Goal: Communication & Community: Answer question/provide support

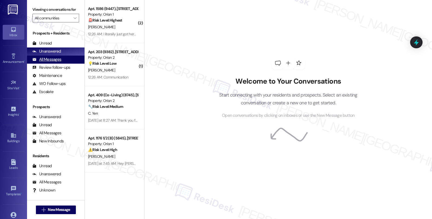
click at [56, 62] on div "All Messages" at bounding box center [46, 60] width 29 height 6
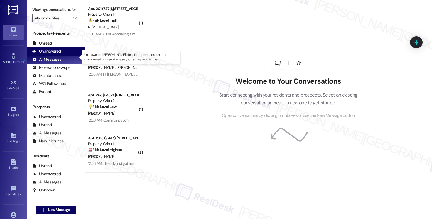
click at [55, 54] on div "Unanswered" at bounding box center [46, 52] width 29 height 6
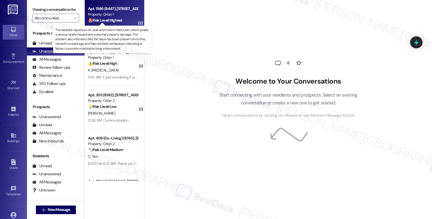
click at [109, 21] on strong "🚨 Risk Level: Highest" at bounding box center [105, 20] width 34 height 5
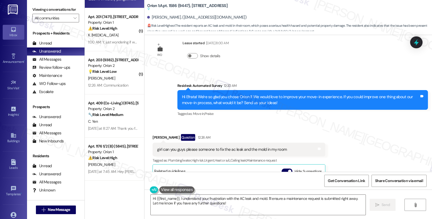
scroll to position [255, 0]
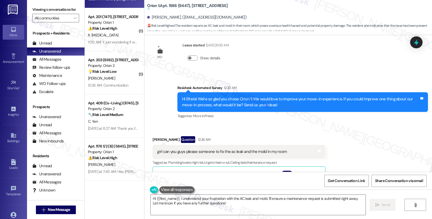
drag, startPoint x: 148, startPoint y: 137, endPoint x: 170, endPoint y: 140, distance: 22.9
click at [170, 140] on div "Received via SMS Efrata Tesfaye Question 12:26 AM girl can you guys please some…" at bounding box center [239, 196] width 181 height 128
copy div "Efrata Tesfaye"
click at [177, 199] on textarea "Hi {{first_name}}, I understand your frustration with the AC leak and mold. I'l…" at bounding box center [258, 205] width 215 height 20
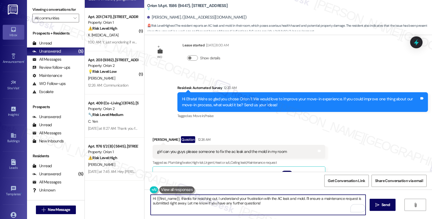
click at [297, 198] on textarea "Hi {{first_name}}, thanks for reaching out. I understand your frustration with …" at bounding box center [258, 205] width 215 height 20
click at [248, 203] on textarea "Hi {{first_name}}, thanks for reaching out. I understand your frustration with …" at bounding box center [258, 205] width 215 height 20
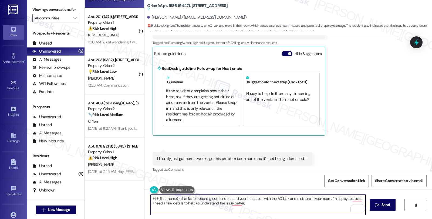
scroll to position [285, 0]
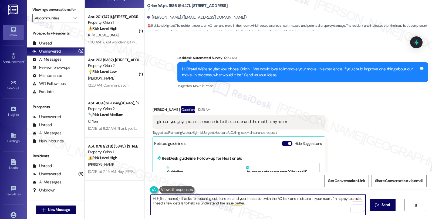
click at [244, 204] on textarea "Hi {{first_name}}, thanks for reaching out. I understand your frustration with …" at bounding box center [258, 205] width 215 height 20
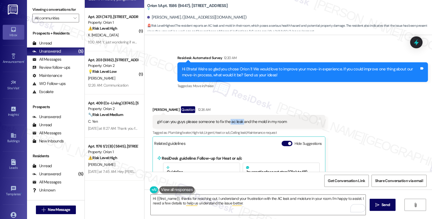
drag, startPoint x: 226, startPoint y: 122, endPoint x: 240, endPoint y: 122, distance: 14.1
click at [240, 122] on div "girl can you guys please someone to fix the ac leak and the mold in my room" at bounding box center [222, 122] width 130 height 6
copy div "ac leak"
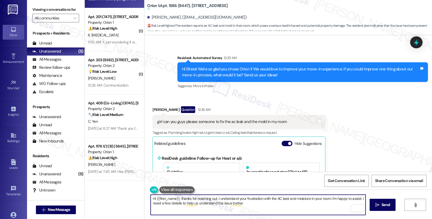
click at [253, 203] on textarea "Hi {{first_name}}, thanks for reaching out. I understand your frustration with …" at bounding box center [258, 205] width 215 height 20
paste textarea "Where exactly is the AC leak showing up (inside the apartment, near the unit, o…"
click at [288, 202] on textarea "Hi {{first_name}}, thanks for reaching out. I understand your frustration with …" at bounding box center [258, 205] width 215 height 20
type textarea "Hi {{first_name}}, thanks for reaching out. I understand your frustration with …"
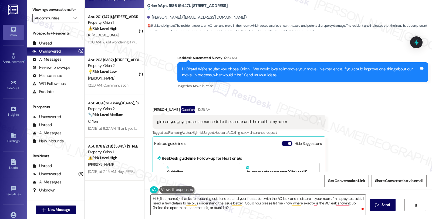
click at [378, 129] on div "Received via SMS Efrata Tesfaye Question 12:26 AM girl can you guys please some…" at bounding box center [289, 181] width 288 height 174
click at [365, 119] on div "Received via SMS Efrata Tesfaye Question 12:26 AM girl can you guys please some…" at bounding box center [289, 181] width 288 height 174
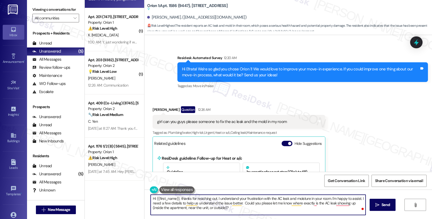
click at [232, 210] on textarea "Hi {{first_name}}, thanks for reaching out. I understand your frustration with …" at bounding box center [258, 205] width 215 height 20
click at [274, 209] on textarea "Hi {{first_name}}, thanks for reaching out. I understand your frustration with …" at bounding box center [258, 205] width 215 height 20
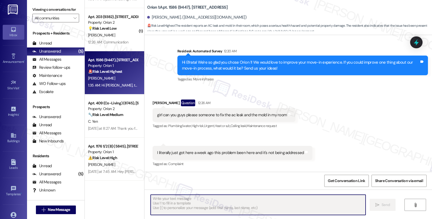
scroll to position [341, 0]
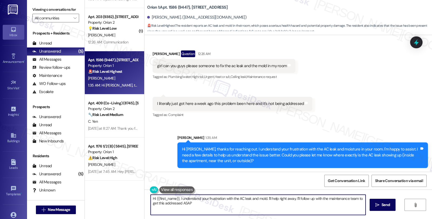
type textarea "Hi {{first_name}}, I understand your frustration with the AC leak and mold. I'l…"
drag, startPoint x: 371, startPoint y: 119, endPoint x: 366, endPoint y: 119, distance: 4.6
click at [371, 119] on div "Received via SMS Efrata Tesfaye Question 12:26 AM girl can you guys please some…" at bounding box center [289, 80] width 288 height 85
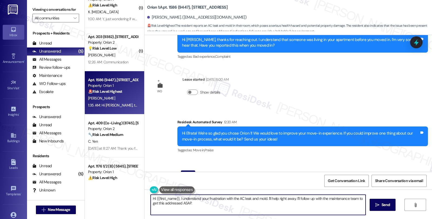
scroll to position [0, 0]
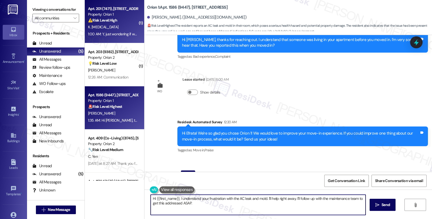
click at [122, 23] on div "⚠️ Risk Level: High The resident indicates that some repairs were not completed…" at bounding box center [113, 21] width 50 height 6
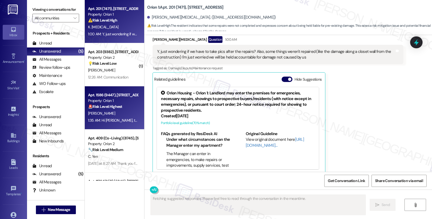
scroll to position [35, 0]
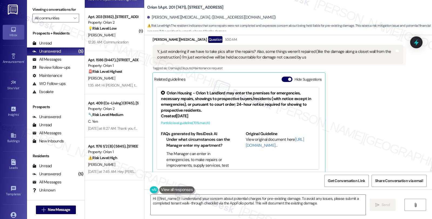
click at [356, 149] on div "Katie Tao Question 1:00 AM Y, just wondering if we have to take pics after the …" at bounding box center [278, 105] width 251 height 138
drag, startPoint x: 368, startPoint y: 116, endPoint x: 362, endPoint y: 121, distance: 7.7
click at [368, 116] on div "Katie Tao Question 1:00 AM Y, just wondering if we have to take pics after the …" at bounding box center [278, 105] width 251 height 138
click at [366, 116] on div "Katie Tao Question 1:00 AM Y, just wondering if we have to take pics after the …" at bounding box center [278, 105] width 251 height 138
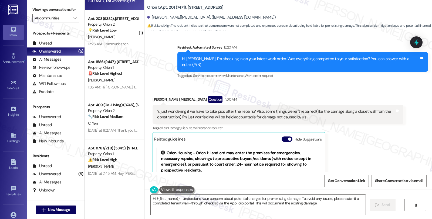
scroll to position [35, 0]
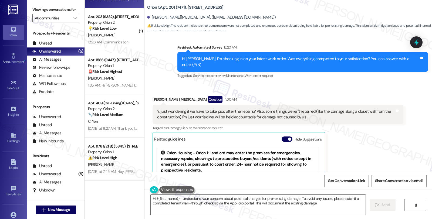
click at [361, 76] on div "Survey, sent via SMS Residesk Automated Survey 12:20 AM Hi Katie! I'm checking …" at bounding box center [302, 62] width 259 height 43
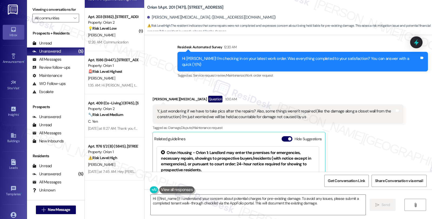
scroll to position [201, 0]
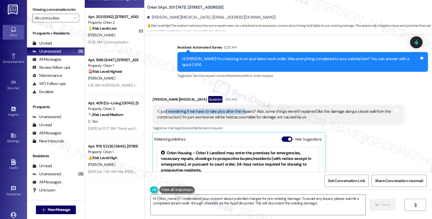
drag, startPoint x: 164, startPoint y: 102, endPoint x: 238, endPoint y: 104, distance: 73.8
click at [238, 105] on div "Y, just wondering if we have to take pics after the repairs? Also, some things …" at bounding box center [278, 115] width 251 height 20
drag, startPoint x: 149, startPoint y: 93, endPoint x: 162, endPoint y: 94, distance: 13.3
click at [162, 96] on div "Katie Tao Question 1:00 AM" at bounding box center [278, 100] width 251 height 9
copy div "Katie Tao"
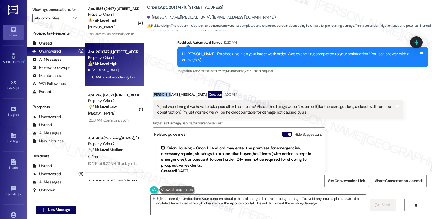
scroll to position [210, 0]
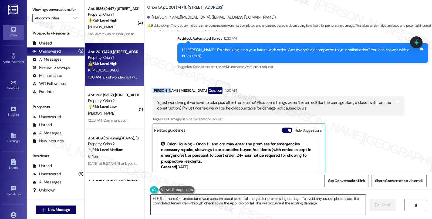
click at [326, 207] on textarea "Hi {{first_name}}! I understand your concern about potential charges for pre-ex…" at bounding box center [258, 205] width 215 height 20
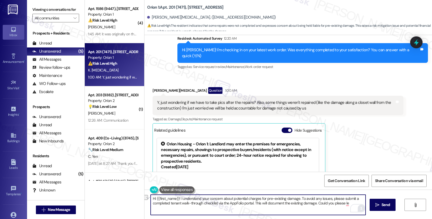
drag, startPoint x: 314, startPoint y: 205, endPoint x: 358, endPoint y: 207, distance: 44.1
click at [358, 207] on div "Hi {{first_name}}! I understand your concern about potential charges for pre-ex…" at bounding box center [259, 205] width 216 height 21
paste textarea "#25639-1"
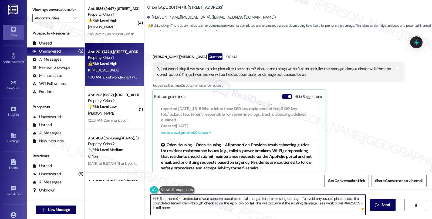
scroll to position [261, 0]
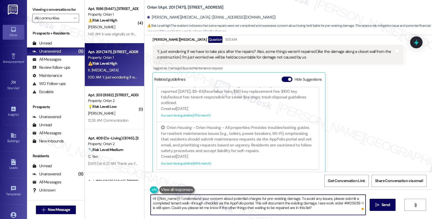
click at [322, 210] on textarea "Hi {{first_name}}! I understand your concern about potential charges for pre-ex…" at bounding box center [258, 205] width 215 height 20
type textarea "Hi {{first_name}}! I understand your concern about potential charges for pre-ex…"
click at [382, 207] on span "Send" at bounding box center [386, 205] width 8 height 6
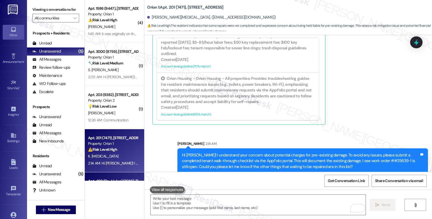
scroll to position [0, 0]
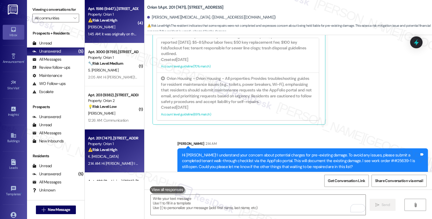
click at [129, 26] on div "[PERSON_NAME]" at bounding box center [113, 27] width 51 height 7
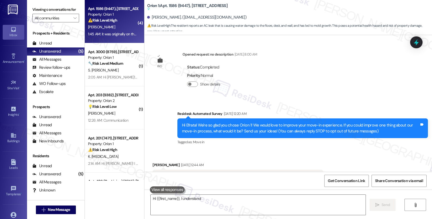
scroll to position [14, 0]
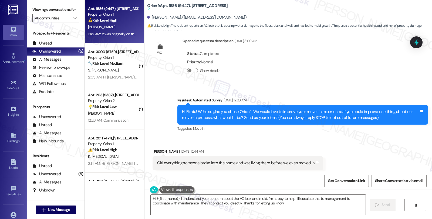
type textarea "Hi {{first_name}}, I understand your concern about the AC leak and mold. I'm ha…"
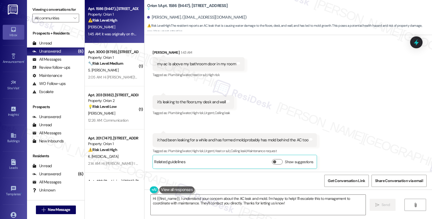
scroll to position [482, 0]
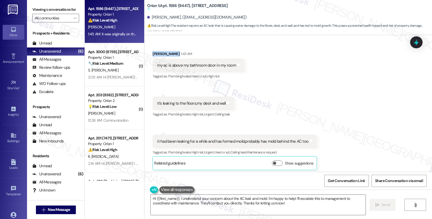
drag, startPoint x: 149, startPoint y: 54, endPoint x: 171, endPoint y: 57, distance: 22.4
click at [171, 57] on div "Received via SMS Efrata Tesfaye 1:43 AM my ac is above my bathroom door in my r…" at bounding box center [199, 66] width 100 height 38
copy div "[PERSON_NAME]"
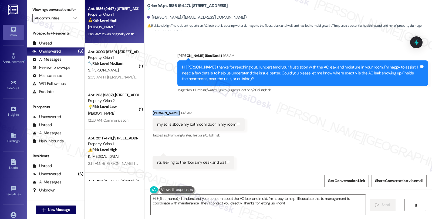
scroll to position [422, 0]
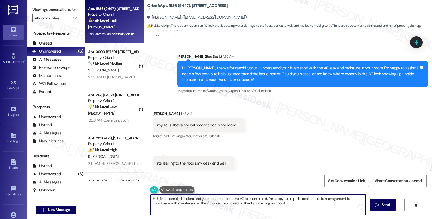
drag, startPoint x: 176, startPoint y: 198, endPoint x: 117, endPoint y: 199, distance: 59.2
click at [117, 199] on div "Apt. 1586 (9447), 1580 W 30th St Property: Orion 1 ⚠️ Risk Level: High The resi…" at bounding box center [258, 109] width 347 height 219
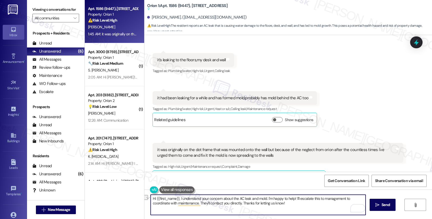
scroll to position [542, 0]
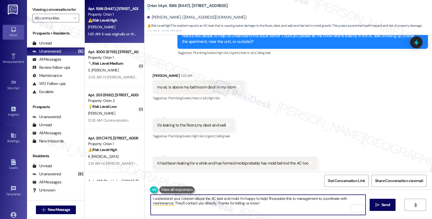
scroll to position [452, 0]
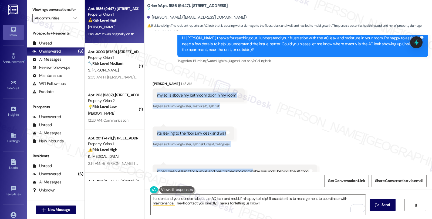
drag, startPoint x: 152, startPoint y: 93, endPoint x: 250, endPoint y: 153, distance: 114.5
click at [250, 153] on div "Received via SMS Efrata Tesfaye 1:43 AM my ac is above my bathroom door in my r…" at bounding box center [289, 165] width 288 height 193
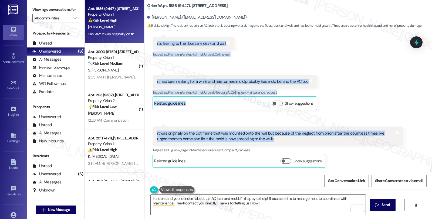
click at [264, 142] on div "it was originally on the dot frame that was mounted onto the wall but because o…" at bounding box center [278, 137] width 251 height 20
copy div "my ac is above my bathroom door in my room Tags and notes Tagged as: Plumbing/w…"
click at [207, 211] on textarea "I understand your concern about the AC leak and mold. I'm happy to help! I'll e…" at bounding box center [258, 205] width 215 height 20
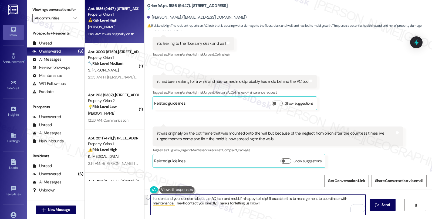
paste textarea ". I’m really sorry to hear about the ongoing AC leak and the mold forming in yo…"
drag, startPoint x: 150, startPoint y: 199, endPoint x: 136, endPoint y: 199, distance: 13.5
click at [136, 199] on div "Apt. 1586 (9447), 1580 W 30th St Property: Orion 1 ⚠️ Risk Level: High The resi…" at bounding box center [258, 109] width 347 height 219
click at [241, 199] on textarea "I’m really sorry to hear about the ongoing AC leak and the mold forming in your…" at bounding box center [258, 205] width 215 height 20
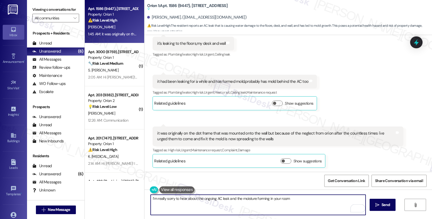
click at [293, 199] on textarea "I’m really sorry to hear about the ongoing AC leak and the moisture forming in …" at bounding box center [258, 205] width 215 height 20
click at [326, 200] on textarea "I’m really sorry to hear about the ongoing AC leak and the moisture forming in …" at bounding box center [258, 205] width 215 height 20
click at [307, 201] on textarea "I’m really sorry to hear about the ongoing AC leak and the moisture forming in …" at bounding box center [258, 205] width 215 height 20
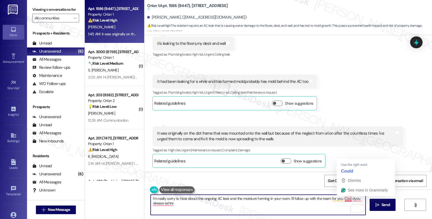
drag, startPoint x: 342, startPoint y: 201, endPoint x: 347, endPoint y: 212, distance: 12.9
click at [347, 212] on div "I’m really sorry to hear about the ongoing AC leak and the moisture forming in …" at bounding box center [259, 205] width 216 height 21
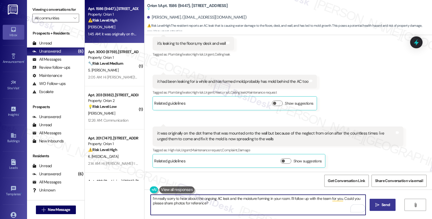
type textarea "I’m really sorry to hear about the ongoing AC leak and the moisture forming in …"
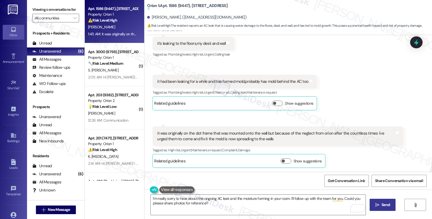
click at [377, 206] on icon "" at bounding box center [378, 205] width 4 height 4
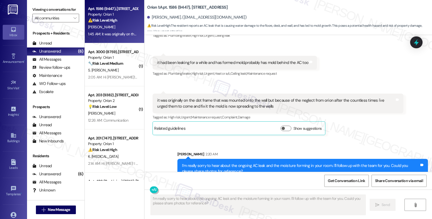
scroll to position [572, 0]
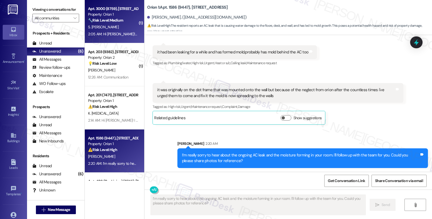
click at [125, 19] on div "🔧 Risk Level: Medium The resident is following up on a previous request after a…" at bounding box center [113, 21] width 50 height 6
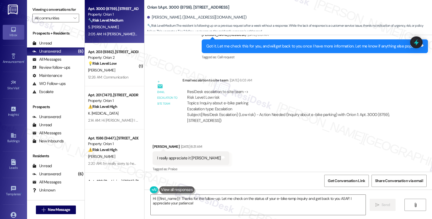
scroll to position [1858, 0]
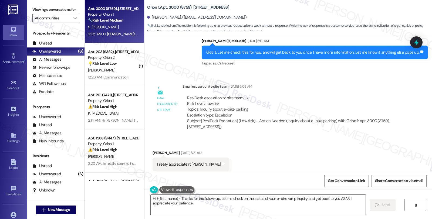
click at [369, 151] on div "Received via SMS Scarlet Blandon Parrales Sep 13, 2025 at 6:31 AM I really appr…" at bounding box center [289, 161] width 288 height 46
click at [365, 104] on div "ResiDesk escalation to site team -> Risk Level: Low risk Topics: Inquiry about …" at bounding box center [293, 106] width 212 height 23
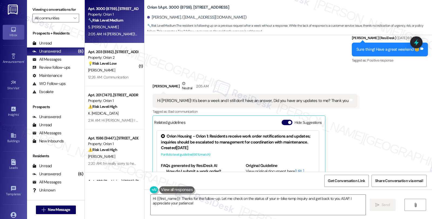
scroll to position [2069, 0]
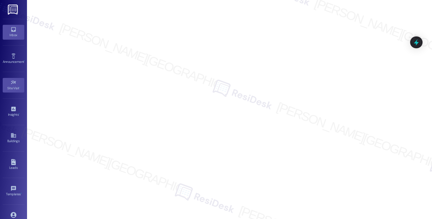
click at [18, 30] on link "Inbox" at bounding box center [14, 32] width 22 height 15
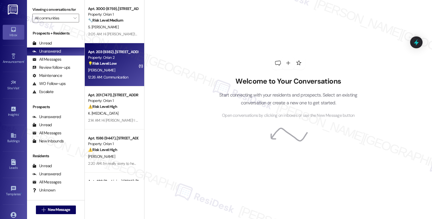
click at [123, 69] on div "[PERSON_NAME]" at bounding box center [113, 70] width 51 height 7
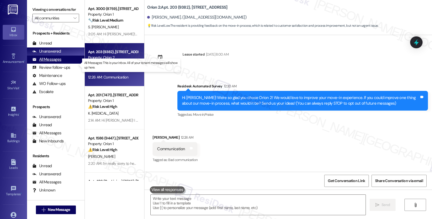
click at [58, 62] on div "All Messages" at bounding box center [46, 60] width 29 height 6
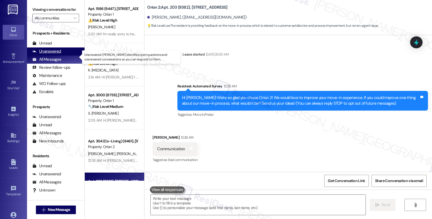
click at [54, 54] on div "Unanswered" at bounding box center [46, 52] width 29 height 6
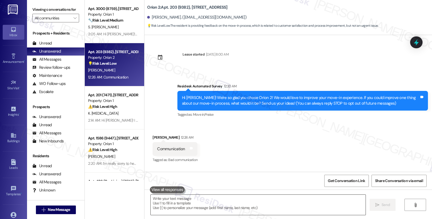
click at [194, 206] on textarea at bounding box center [258, 205] width 215 height 20
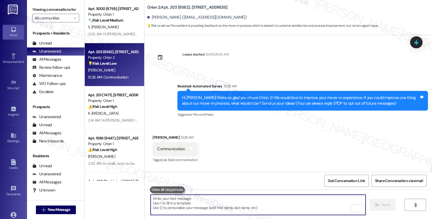
drag, startPoint x: 166, startPoint y: 204, endPoint x: 168, endPoint y: 201, distance: 3.5
click at [166, 204] on textarea "To enrich screen reader interactions, please activate Accessibility in Grammarl…" at bounding box center [258, 205] width 215 height 20
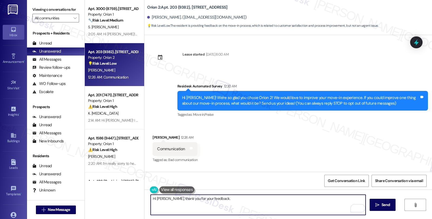
paste textarea "To better understand and make sure we address your concern fully, could you tel…"
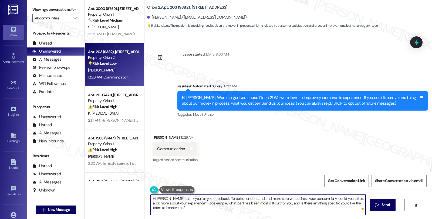
click at [207, 199] on textarea "Hi Jake, thank you for your feedback. To better understand and make sure we add…" at bounding box center [258, 205] width 215 height 20
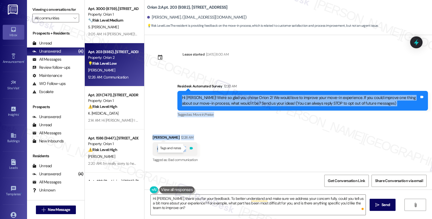
drag, startPoint x: 178, startPoint y: 95, endPoint x: 188, endPoint y: 147, distance: 52.7
click at [188, 147] on div "Lease started Sep 12, 2025 at 8:00 AM Survey, sent via SMS Residesk Automated S…" at bounding box center [289, 103] width 288 height 137
copy div "Hi Jake! We're so glad you chose Orion 2! We would love to improve your move-in…"
click at [284, 144] on div "Received via SMS Jake Sandefur 12:26 AM Communication Tags and notes Tagged as:…" at bounding box center [289, 146] width 288 height 46
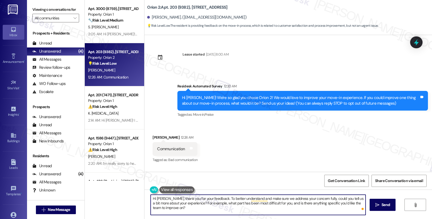
click at [219, 209] on textarea "Hi Jake, thank you for your feedback. To better understand and make sure we add…" at bounding box center [258, 205] width 215 height 20
paste textarea "Thanks again for letting us know, Jake! When you mention communication, could y…"
click at [193, 209] on textarea "Thanks again for letting us know, Jake! When you mention communication, could y…" at bounding box center [258, 205] width 215 height 20
type textarea "Thanks again for letting us know, Jake! When you mention communication, could y…"
click at [379, 203] on span " Send" at bounding box center [383, 205] width 17 height 6
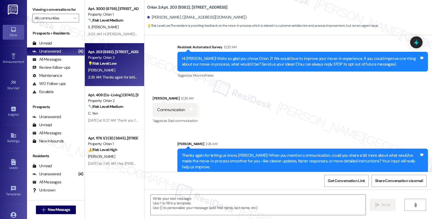
scroll to position [39, 0]
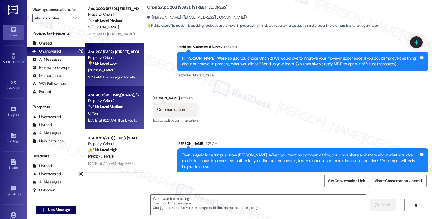
click at [129, 101] on div "Property: Orion 2" at bounding box center [113, 101] width 50 height 6
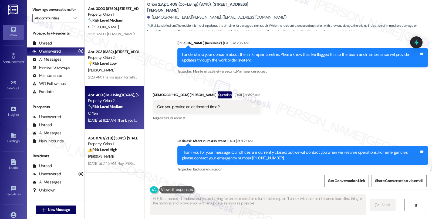
scroll to position [656, 0]
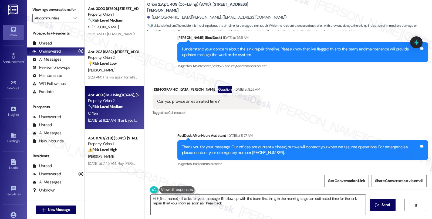
type textarea "Hi {{first_name}}, thanks for your message. I'll follow up with the team first …"
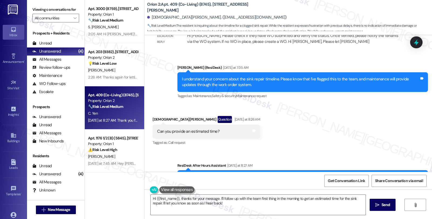
scroll to position [596, 0]
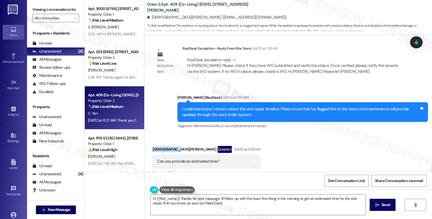
drag, startPoint x: 148, startPoint y: 150, endPoint x: 168, endPoint y: 150, distance: 20.8
click at [168, 150] on div "Received via SMS Christian Yen Question Yesterday at 8:26 AM Can you provide an…" at bounding box center [207, 161] width 116 height 39
copy div "Christian Yen"
click at [254, 153] on div "Received via SMS Christian Yen Question Yesterday at 8:26 AM Can you provide an…" at bounding box center [289, 157] width 288 height 47
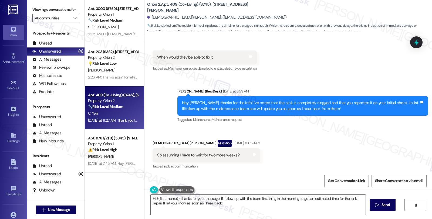
scroll to position [415, 0]
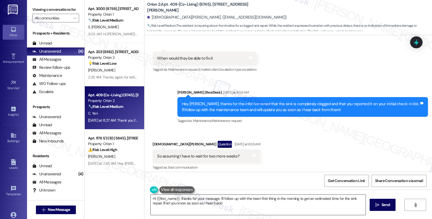
click at [254, 213] on textarea "Hi {{first_name}}, thanks for your message. I'll follow up with the team first …" at bounding box center [258, 205] width 215 height 20
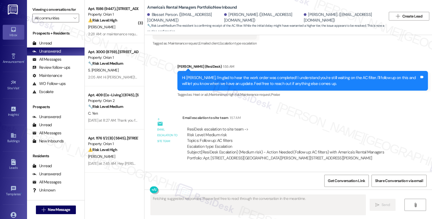
scroll to position [2466, 0]
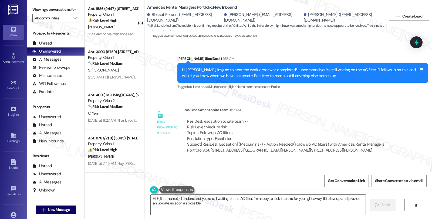
click at [344, 162] on div "Received via SMS [PERSON_NAME] 2:45 AM Yes Tags and notes Tagged as: Positive r…" at bounding box center [289, 185] width 288 height 46
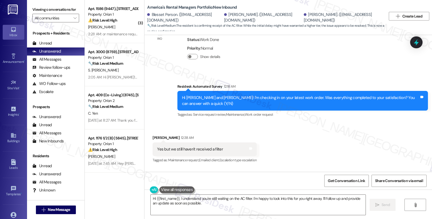
scroll to position [2335, 0]
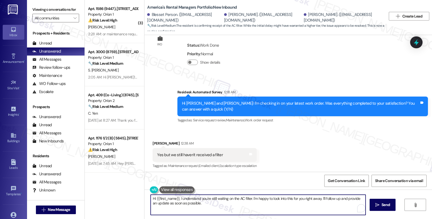
drag, startPoint x: 198, startPoint y: 202, endPoint x: 131, endPoint y: 188, distance: 68.2
click at [131, 188] on div "( 3 ) Apt. 1586 (9447), [STREET_ADDRESS] Property: Orion 1 ⚠️ Risk Level: High …" at bounding box center [258, 109] width 347 height 219
paste textarea "The provider said that these residents received their first filter shipment on …"
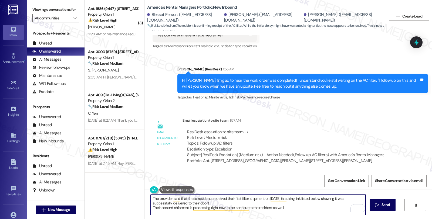
scroll to position [2515, 0]
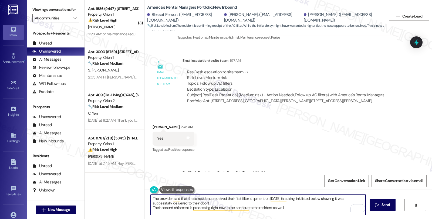
click at [151, 198] on textarea "The provider said that these residents received their first filter shipment on …" at bounding box center [258, 205] width 215 height 20
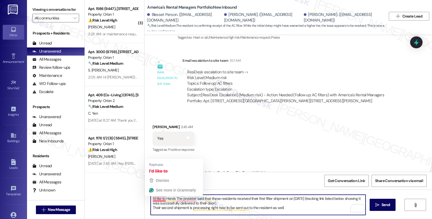
click at [151, 199] on textarea "I'd like to Here's The provider said that these residents received their first …" at bounding box center [258, 205] width 215 height 20
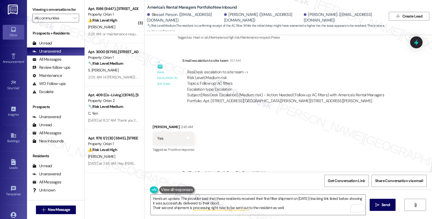
click at [363, 112] on div "Received via SMS Lisa Payton 2:45 AM Yes Tags and notes Tagged as: Positive res…" at bounding box center [289, 135] width 288 height 46
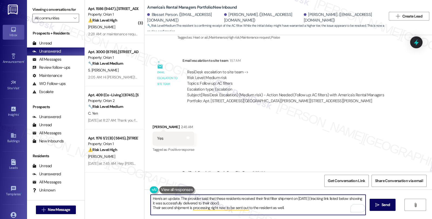
click at [298, 210] on textarea "Here's an update. The provider said that these residents received their first f…" at bounding box center [258, 205] width 215 height 20
drag, startPoint x: 212, startPoint y: 198, endPoint x: 259, endPoint y: 198, distance: 47.6
click at [259, 198] on textarea "Here's an update. The provider said that these residents received their first f…" at bounding box center [258, 205] width 215 height 20
click at [279, 202] on textarea "Here's an update. The provider said that these residents received their first f…" at bounding box center [258, 205] width 215 height 20
click at [212, 198] on textarea "Here's an update. The provider said that these residents received their first f…" at bounding box center [258, 205] width 215 height 20
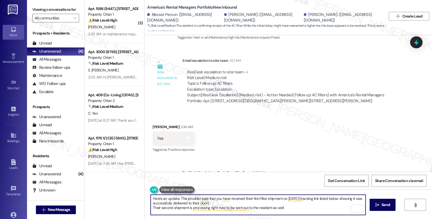
click at [244, 198] on textarea "Here's an update. The provider said that you have received their first filter s…" at bounding box center [258, 205] width 215 height 20
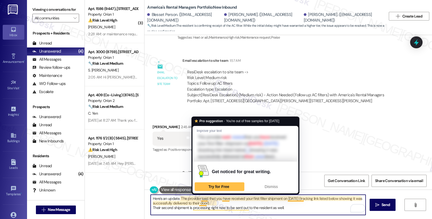
click at [202, 202] on textarea "Here's an update. The provider said that you have received your first filter sh…" at bounding box center [258, 205] width 215 height 20
click at [201, 203] on textarea "Here's an update. The provider said that you have received your first filter sh…" at bounding box center [258, 205] width 215 height 20
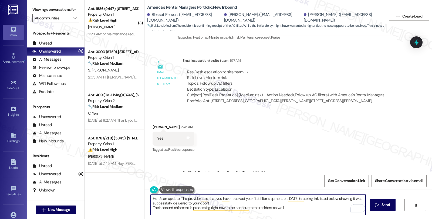
click at [225, 204] on textarea "Here's an update. The provider said that you have received your first filter sh…" at bounding box center [258, 205] width 215 height 20
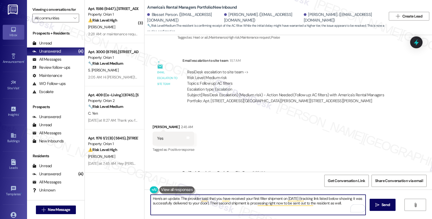
click at [217, 203] on textarea "Here's an update. The provider said that you have received your first filter sh…" at bounding box center [258, 205] width 215 height 20
click at [324, 202] on textarea "Here's an update. The provider said that you have received your first filter sh…" at bounding box center [258, 205] width 215 height 20
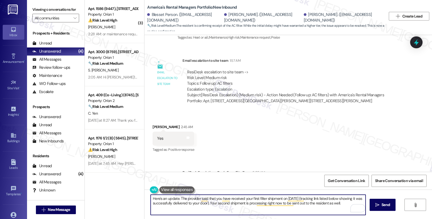
click at [324, 202] on textarea "Here's an update. The provider said that you have received your first filter sh…" at bounding box center [258, 205] width 215 height 20
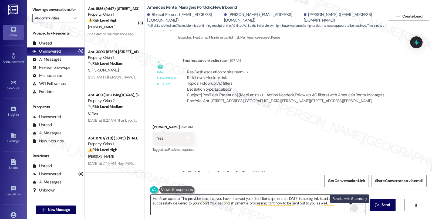
click at [352, 207] on div "Rewrite with Grammarly" at bounding box center [355, 209] width 6 height 6
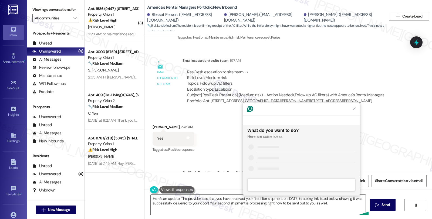
scroll to position [0, 0]
click at [279, 147] on div "Improve it" at bounding box center [305, 147] width 99 height 6
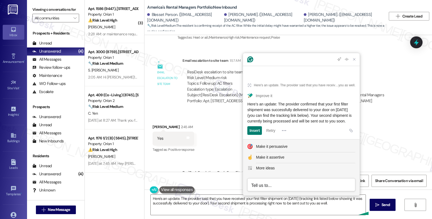
drag, startPoint x: 346, startPoint y: 108, endPoint x: 346, endPoint y: 118, distance: 9.7
click at [346, 118] on div "Here’s an update: The provider confirmed that your first filter shipment was su…" at bounding box center [302, 113] width 108 height 23
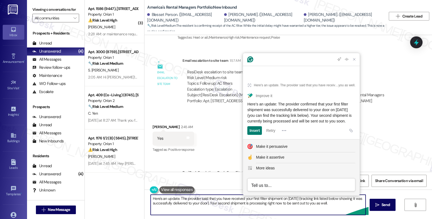
drag, startPoint x: 214, startPoint y: 205, endPoint x: 337, endPoint y: 206, distance: 123.5
click at [337, 206] on textarea "Here's an update. The provider said that you have received your first filter sh…" at bounding box center [258, 205] width 215 height 20
paste textarea "currently being processed and will be sent out to you soon"
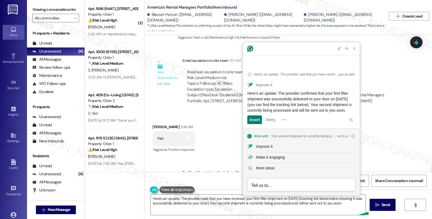
drag, startPoint x: 247, startPoint y: 87, endPoint x: 288, endPoint y: 111, distance: 47.1
click at [288, 111] on div "Here’s an update: The provider confirmed that your first filter shipment was su…" at bounding box center [302, 102] width 108 height 23
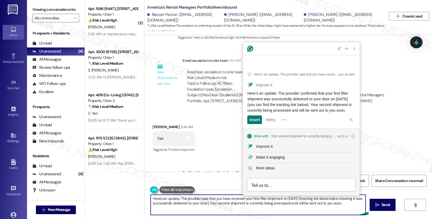
click at [209, 205] on textarea "Here's an update. The provider said that you have received your first filter sh…" at bounding box center [258, 205] width 215 height 20
paste textarea "https://tools.usps.com/go/TrackConfirmAction.action?tLabels=9200190380927203562…"
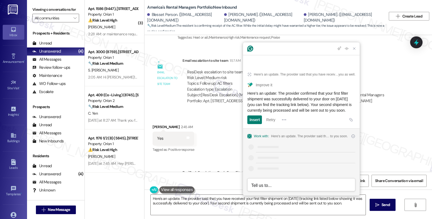
drag, startPoint x: 293, startPoint y: 110, endPoint x: 245, endPoint y: 86, distance: 53.9
click at [245, 86] on article "Here's an update. The provider said that you have received your first filter sh…" at bounding box center [301, 97] width 117 height 64
click at [210, 207] on textarea "Here's an update. The provider said that you have received your first filter sh…" at bounding box center [258, 205] width 215 height 20
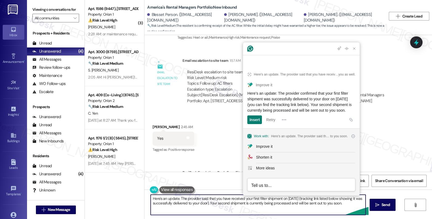
paste textarea "’s an update: The provider confirmed that your first filter shipment was succes…"
click at [197, 204] on textarea "Here’s an update: The provider confirmed that your first filter shipment was su…" at bounding box center [258, 205] width 215 height 20
click at [355, 201] on textarea "Here’s an update: The provider confirmed that your first filter shipment was su…" at bounding box center [258, 205] width 215 height 20
paste textarea "https://tools.usps.com/go/TrackConfirmAction.action?tLabels=9200190380927203562…"
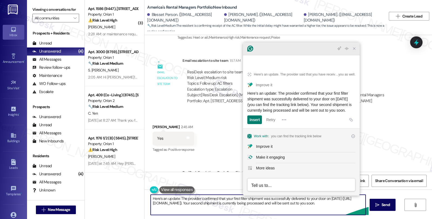
click at [354, 50] on icon "Close Grammarly Assistant" at bounding box center [354, 49] width 2 height 2
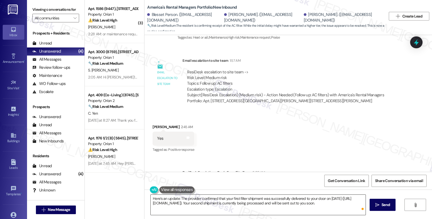
click at [293, 214] on textarea "Here’s an update: The provider confirmed that your first filter shipment was su…" at bounding box center [258, 205] width 215 height 20
click at [366, 123] on div "WO Opened request: no description Aug 10, 2025 at 8:00 AM Status : Completed Pr…" at bounding box center [289, 103] width 288 height 137
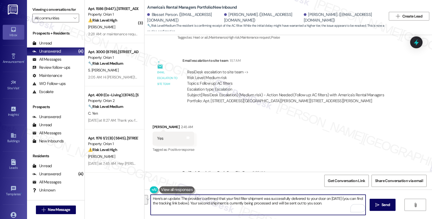
click at [194, 204] on textarea "Here’s an update: The provider confirmed that your first filter shipment was su…" at bounding box center [258, 205] width 215 height 20
paste textarea "https://tools.usps.com/go/TrackConfirmAction.action?tLabels=9200190380927203562…"
click at [285, 209] on textarea "Here’s an update: The provider confirmed that your first filter shipment was su…" at bounding box center [258, 205] width 215 height 20
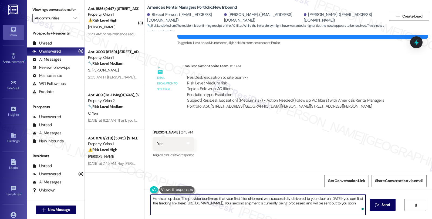
scroll to position [2515, 0]
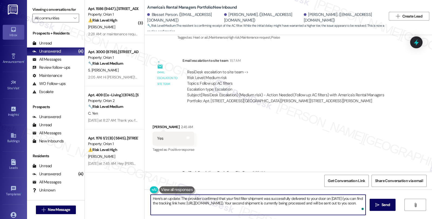
click at [151, 197] on textarea "Here’s an update: The provider confirmed that your first filter shipment was su…" at bounding box center [258, 205] width 215 height 20
type textarea "I'd like to give you an update. Here’s an update: The provider confirmed that y…"
click at [379, 207] on span " Send" at bounding box center [383, 205] width 17 height 6
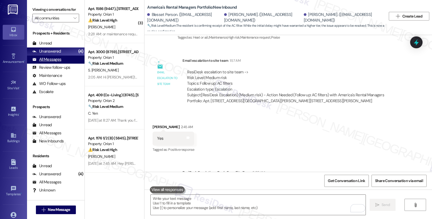
click at [60, 62] on div "All Messages" at bounding box center [46, 60] width 29 height 6
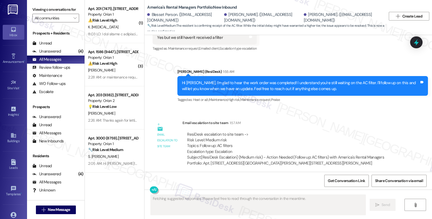
scroll to position [2572, 0]
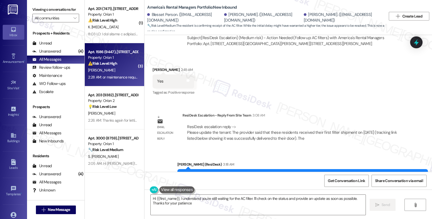
type textarea "Hi {{first_name}}, I understand you're still waiting for the AC filter. I'll ch…"
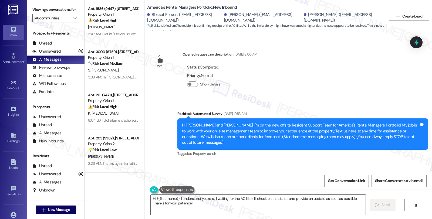
scroll to position [2572, 0]
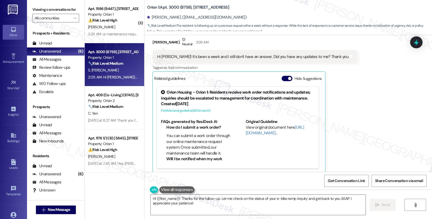
scroll to position [2069, 0]
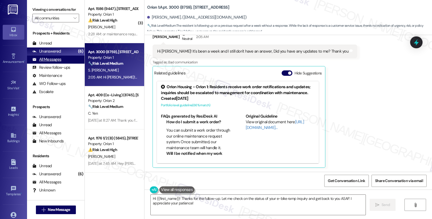
click at [56, 62] on div "All Messages" at bounding box center [46, 60] width 29 height 6
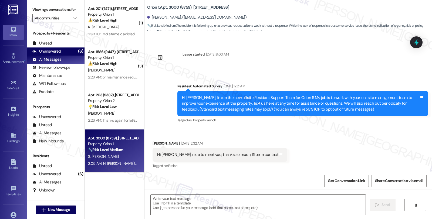
click at [56, 54] on div "Unanswered" at bounding box center [46, 52] width 29 height 6
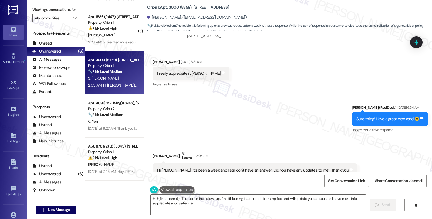
scroll to position [1949, 0]
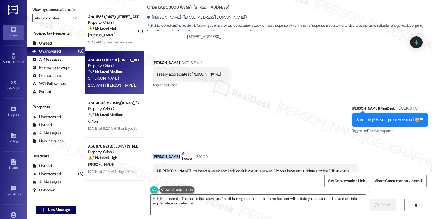
drag, startPoint x: 149, startPoint y: 156, endPoint x: 188, endPoint y: 156, distance: 39.2
click at [188, 156] on div "[PERSON_NAME] Neutral 2:05 AM" at bounding box center [255, 157] width 205 height 13
copy div "[PERSON_NAME]"
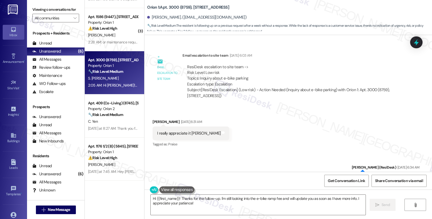
scroll to position [1889, 0]
drag, startPoint x: 196, startPoint y: 79, endPoint x: 243, endPoint y: 79, distance: 46.7
click at [243, 79] on div "ResiDesk escalation to site team -> Risk Level: Low risk Topics: Inquiry about …" at bounding box center [293, 76] width 212 height 23
copy div "Inquiry about e-bike parking"
click at [359, 123] on div "Received via SMS Scarlet Blandon Parrales Sep 13, 2025 at 6:31 AM I really appr…" at bounding box center [289, 131] width 288 height 46
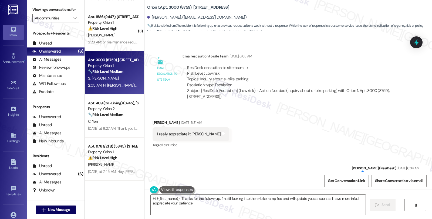
click at [388, 133] on div "Received via SMS Scarlet Blandon Parrales Sep 13, 2025 at 6:31 AM I really appr…" at bounding box center [289, 131] width 288 height 46
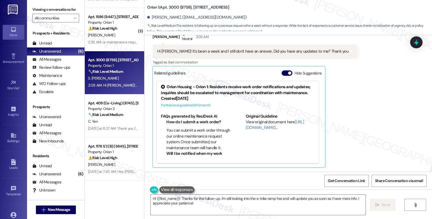
scroll to position [2039, 0]
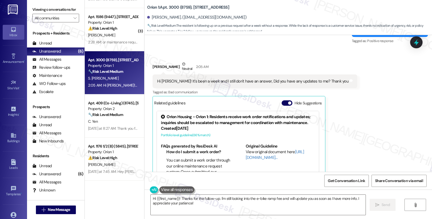
click at [351, 73] on div "Received via SMS Scarlet Blandon Parrales Neutral 2:05 AM Hi Sarah! It's been a…" at bounding box center [289, 125] width 288 height 153
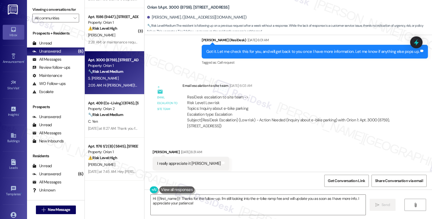
scroll to position [1858, 0]
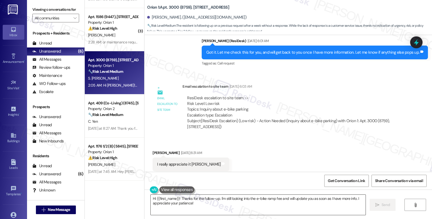
click at [177, 199] on textarea "Hi {{first_name}}! Thanks for the follow-up. I'm still looking into the e-bike …" at bounding box center [258, 205] width 215 height 20
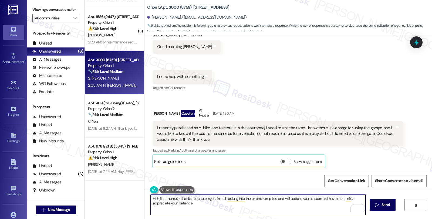
scroll to position [1619, 0]
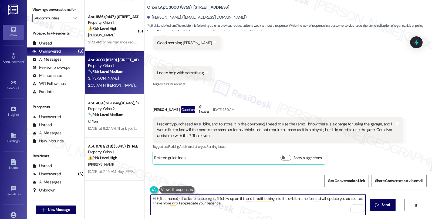
click at [318, 199] on textarea "Hi {{first_name}}, thanks for checking in. I'll follow up on this and I'm still…" at bounding box center [258, 205] width 215 height 20
click at [363, 199] on textarea "Hi {{first_name}}, thanks for checking in. I'll follow up on this and will upda…" at bounding box center [258, 205] width 215 height 20
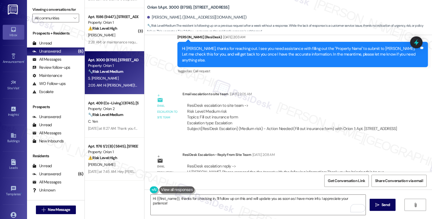
scroll to position [1455, 0]
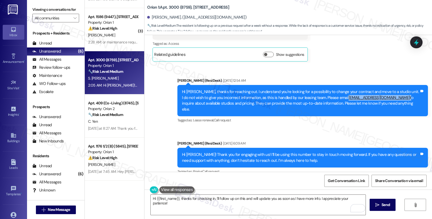
drag, startPoint x: 320, startPoint y: 103, endPoint x: 366, endPoint y: 103, distance: 46.7
click at [366, 103] on div "Hi Scarlet, thanks for reaching out. I understand you're looking for a possibil…" at bounding box center [301, 100] width 238 height 23
copy div "leasing@orionhousing.com"
click at [361, 199] on textarea "Hi {{first_name}}, thanks for checking in. I'll follow up on this and will upda…" at bounding box center [258, 205] width 215 height 20
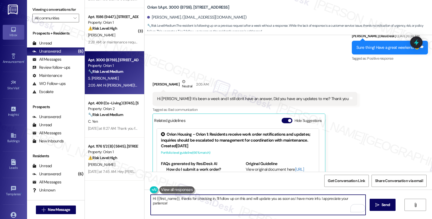
scroll to position [2069, 0]
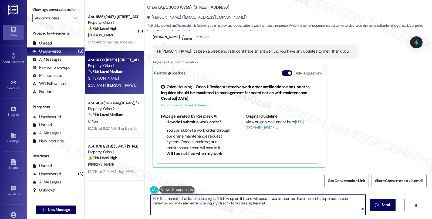
paste textarea "leasing@orionhousing.com"
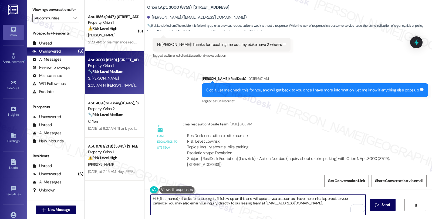
scroll to position [1798, 0]
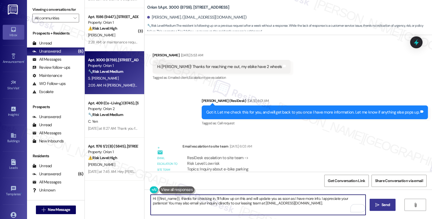
type textarea "Hi {{first_name}}, thanks for checking in. I'll follow up on this and will upda…"
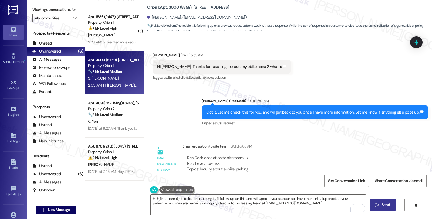
click at [388, 211] on button " Send" at bounding box center [383, 205] width 26 height 12
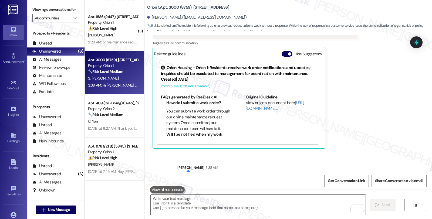
scroll to position [2112, 0]
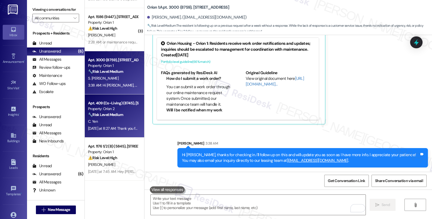
click at [123, 122] on div "C. Yen" at bounding box center [113, 121] width 51 height 7
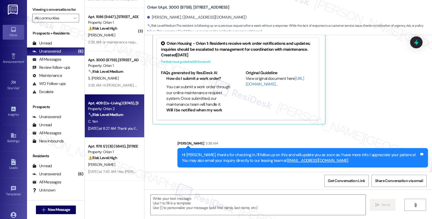
type textarea "Fetching suggested responses. Please feel free to read through the conversation…"
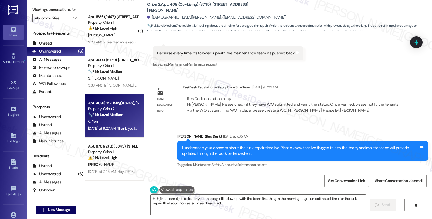
type textarea "Hi {{first_name}}, thanks for your message. I'll follow up with the team first …"
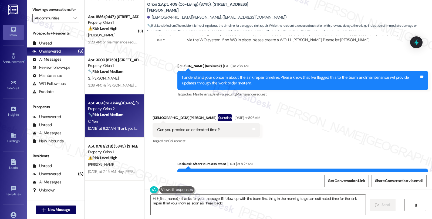
scroll to position [656, 0]
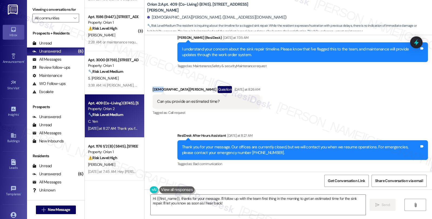
drag, startPoint x: 149, startPoint y: 88, endPoint x: 157, endPoint y: 87, distance: 7.9
click at [157, 87] on div "Christian Yen Question Yesterday at 8:26 AM" at bounding box center [207, 90] width 108 height 9
click at [166, 90] on div "Christian Yen Question Yesterday at 8:26 AM" at bounding box center [207, 90] width 108 height 9
click at [169, 89] on div "Christian Yen Question Yesterday at 8:26 AM" at bounding box center [207, 90] width 108 height 9
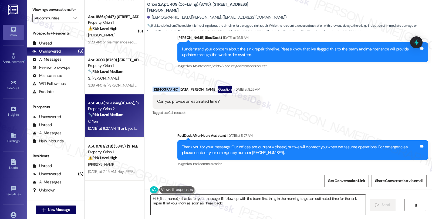
copy div "Christian Yen"
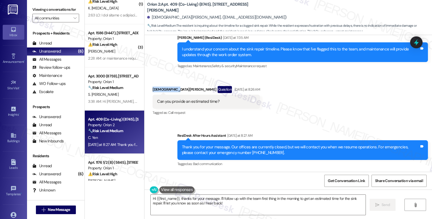
scroll to position [0, 0]
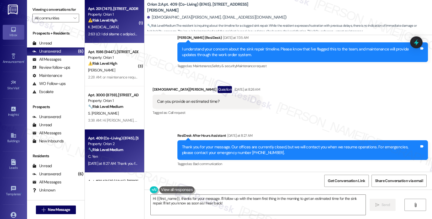
click at [121, 22] on div "⚠️ Risk Level: High The resident expresses concern about being charged for pre-…" at bounding box center [113, 21] width 50 height 6
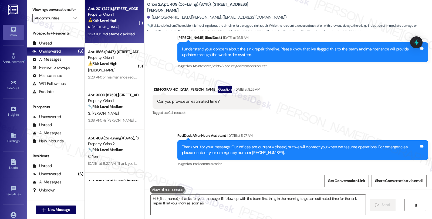
type textarea "Hi {{first_name}}, thanks for your message. I'll follow up with the team first …"
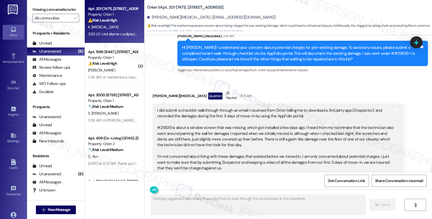
scroll to position [320, 0]
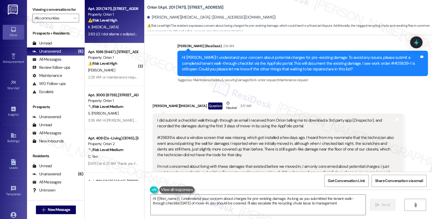
type textarea "Hi {{first_name}}, I understand your concern about charges for pre-existing dam…"
click at [158, 130] on div "I did submit a checklist walkthrough through an email I received from Orion tel…" at bounding box center [276, 164] width 238 height 93
copy div "25639"
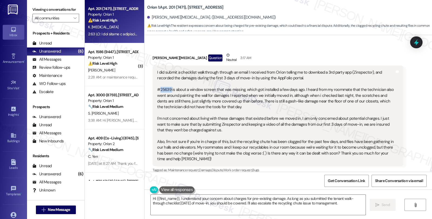
scroll to position [380, 0]
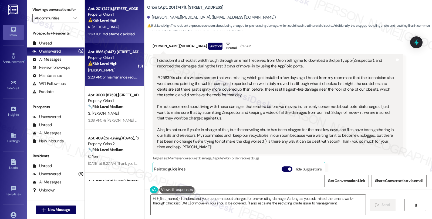
click at [134, 69] on div "Apt. 1586 (9447), 1580 W 30th St Property: Orion 1 ⚠️ Risk Level: High The resi…" at bounding box center [114, 64] width 59 height 43
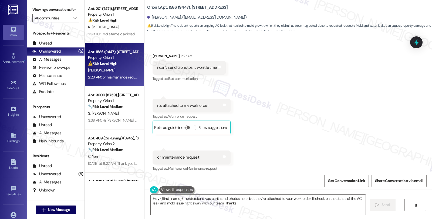
scroll to position [669, 0]
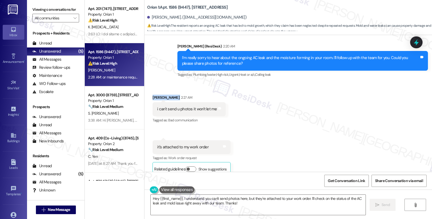
drag, startPoint x: 149, startPoint y: 98, endPoint x: 172, endPoint y: 99, distance: 23.0
click at [172, 99] on div "Received via SMS Efrata Tesfaye 2:27 AM i can't send u photos it won't let me T…" at bounding box center [189, 110] width 81 height 38
copy div "Efrata Tesfaye"
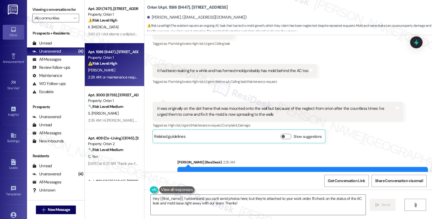
scroll to position [549, 0]
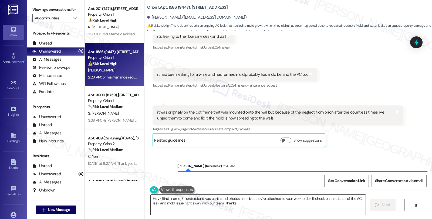
click at [151, 200] on textarea "Hey {{first_name}}, I understand you can't send photos here, but they're attach…" at bounding box center [258, 205] width 215 height 20
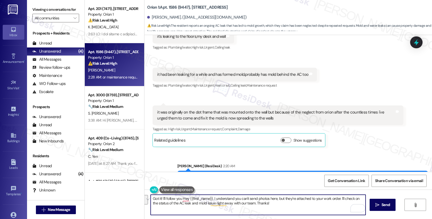
drag, startPoint x: 172, startPoint y: 199, endPoint x: 287, endPoint y: 222, distance: 117.0
click at [287, 219] on html "Inbox Go to Inbox Announcement • Send A Text Announcement Site Visit • Go to Si…" at bounding box center [216, 109] width 432 height 219
click at [263, 197] on textarea "Got it! I'll follow up with the team on this, and maintenance will" at bounding box center [258, 205] width 215 height 20
click at [172, 195] on textarea "Got it! I'll follow up with the team on this, and maintenance will" at bounding box center [258, 205] width 215 height 20
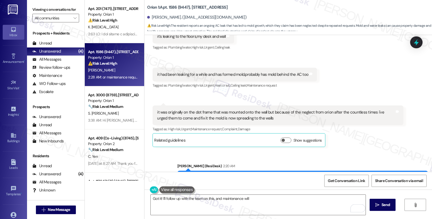
click at [170, 190] on button at bounding box center [176, 190] width 35 height 7
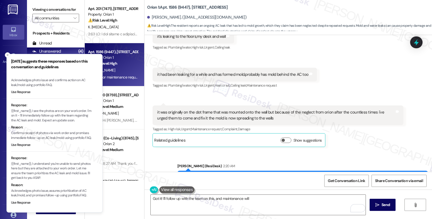
scroll to position [44, 0]
click at [259, 201] on textarea "Got it! I'll follow up with the team on this, and maintenance will" at bounding box center [258, 205] width 215 height 20
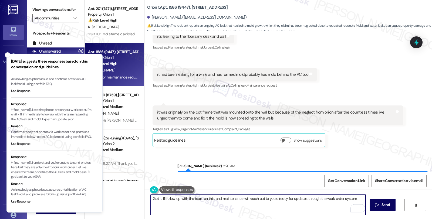
click at [355, 198] on textarea "Got it! I'll follow up with the team on this, and maintenance will reach out to…" at bounding box center [258, 205] width 215 height 20
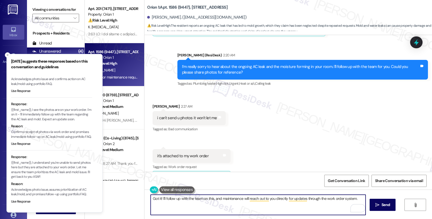
scroll to position [730, 0]
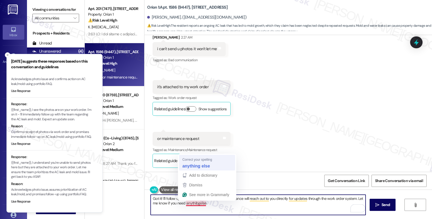
type textarea "Got it! I'll follow up with the team on this, and maintenance will reach out to…"
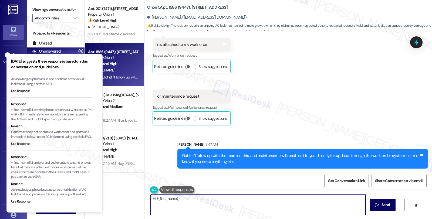
scroll to position [773, 0]
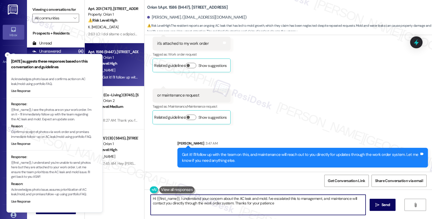
type textarea "Hi {{first_name}}, I understand your concern about the AC leak and mold. I've e…"
click at [418, 42] on icon at bounding box center [416, 42] width 6 height 8
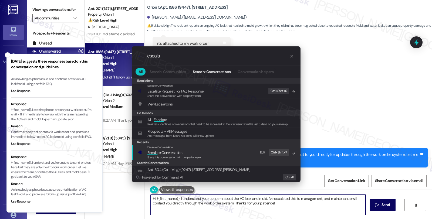
type input "escala"
click at [186, 152] on span "Escala te Conversation" at bounding box center [175, 153] width 54 height 6
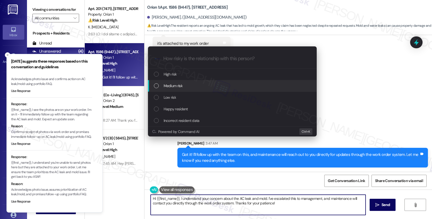
click at [174, 85] on span "Medium risk" at bounding box center [173, 86] width 19 height 6
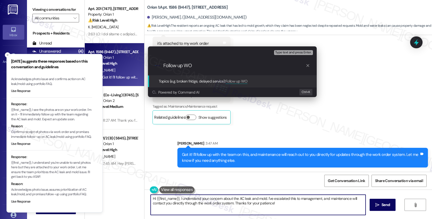
paste input "#27226-1"
type input "Follow up WO #27226-1 (AC leak and moisture concerns)"
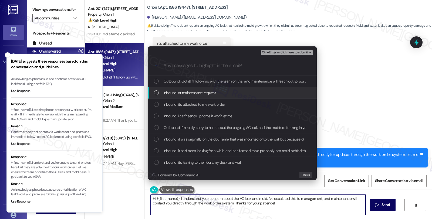
click at [176, 92] on span "Inbound: or maintenance request" at bounding box center [190, 93] width 52 height 6
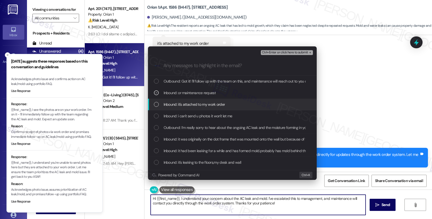
click at [179, 106] on span "Inbound: it's attached to my work order" at bounding box center [195, 105] width 62 height 6
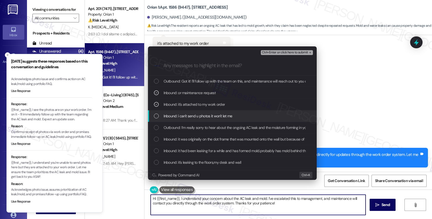
click at [180, 114] on span "Inbound: i can't send u photos it won't let me" at bounding box center [198, 116] width 69 height 6
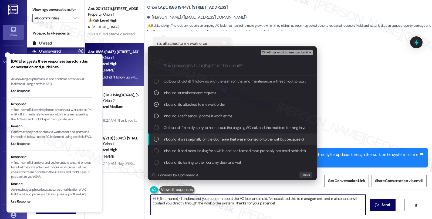
click at [184, 139] on span "Inbound: it was originally on the dot frame that was mounted onto the wall but …" at bounding box center [329, 139] width 330 height 6
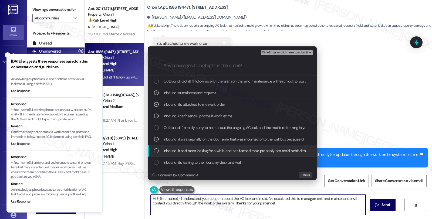
click at [211, 151] on span "Inbound: it had been leaking for a while and has formed mold.probably has mold …" at bounding box center [242, 151] width 156 height 6
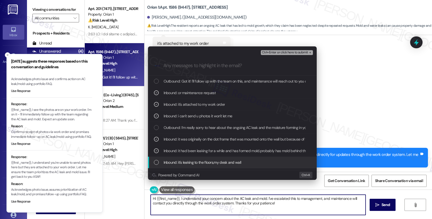
click at [209, 162] on span "Inbound: it's leaking to the floors,my desk and wall" at bounding box center [203, 163] width 78 height 6
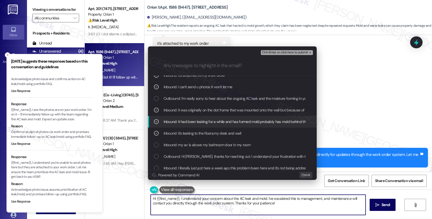
scroll to position [30, 0]
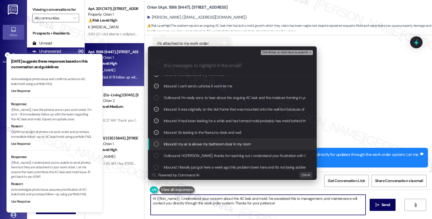
click at [227, 146] on span "Inbound: my ac is above my bathroom door in my room" at bounding box center [207, 144] width 87 height 6
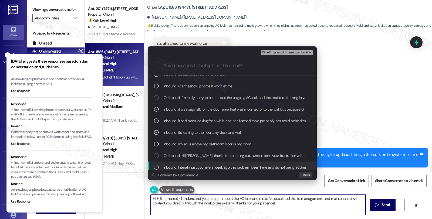
scroll to position [60, 0]
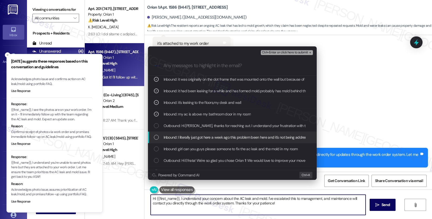
click at [209, 138] on span "Inbound: I literally just got here a week ago this problem been here and it's n…" at bounding box center [238, 138] width 149 height 6
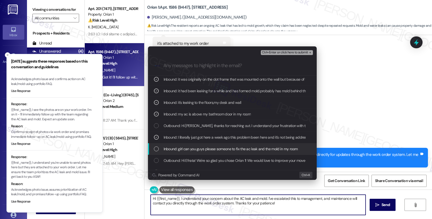
click at [211, 149] on span "Inbound: girl can you guys please someone to fix the ac leak and the mold in my…" at bounding box center [231, 149] width 134 height 6
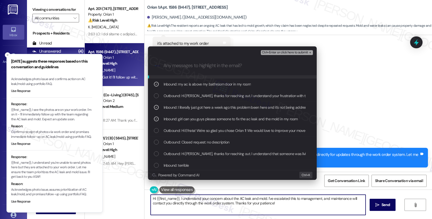
click at [285, 51] on span "Ctrl+Enter or click here to submit" at bounding box center [285, 53] width 46 height 4
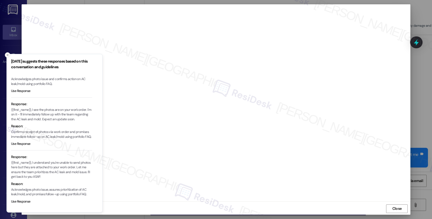
click at [6, 55] on icon "Close toast" at bounding box center [7, 55] width 3 height 3
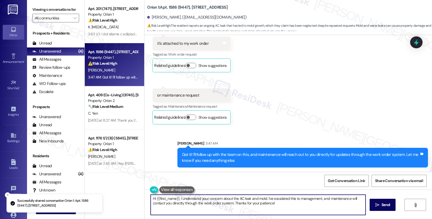
scroll to position [730, 0]
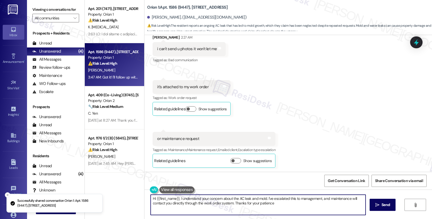
type textarea "Hi {{first_name}}, I understand your concern about the AC leak and mold. I've e…"
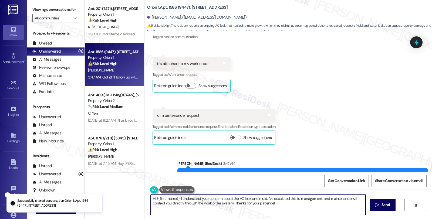
scroll to position [781, 0]
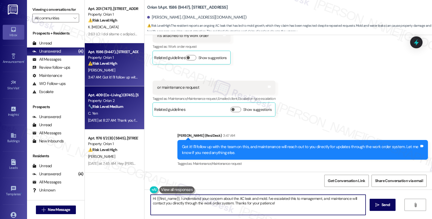
click at [116, 102] on div "Property: Orion 2" at bounding box center [113, 101] width 50 height 6
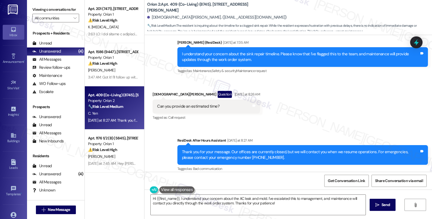
scroll to position [656, 0]
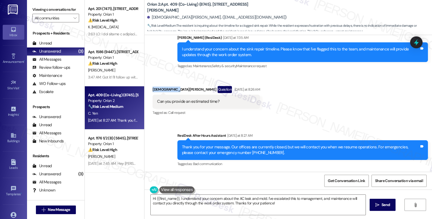
drag, startPoint x: 148, startPoint y: 89, endPoint x: 169, endPoint y: 90, distance: 21.4
click at [169, 90] on div "Received via SMS Christian Yen Question Yesterday at 8:26 AM Can you provide an…" at bounding box center [207, 101] width 116 height 39
copy div "[DEMOGRAPHIC_DATA][PERSON_NAME]"
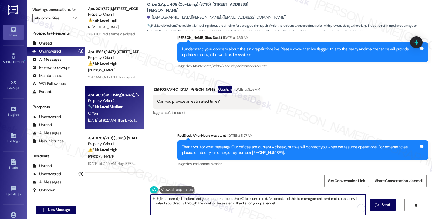
drag, startPoint x: 282, startPoint y: 205, endPoint x: 139, endPoint y: 188, distance: 143.7
click at [139, 188] on div "Apt. 201 (7471), 1192 W 35th St Property: Orion 1 ⚠️ Risk Level: High The resid…" at bounding box center [258, 109] width 347 height 219
click at [179, 200] on textarea "Hi {{first_name}}, I understand your concern about the AC leak and mold. I've e…" at bounding box center [258, 205] width 215 height 20
drag, startPoint x: 177, startPoint y: 198, endPoint x: 282, endPoint y: 214, distance: 106.4
click at [282, 214] on textarea "Hi {{first_name}}, I understand your concern about the AC leak and mold. I've e…" at bounding box center [258, 205] width 215 height 20
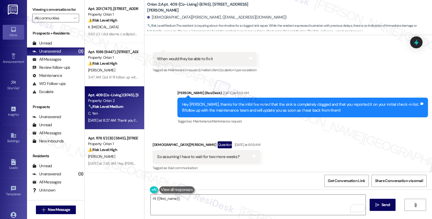
scroll to position [415, 0]
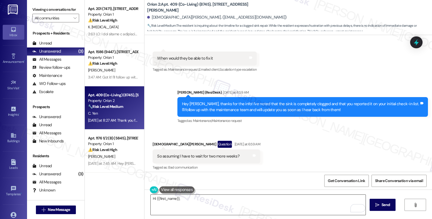
click at [203, 195] on div "Hi {{first_name}}," at bounding box center [259, 205] width 216 height 21
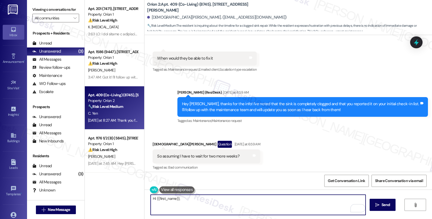
click at [202, 202] on textarea "Hi {{first_name}}," at bounding box center [258, 205] width 215 height 20
click at [193, 200] on textarea "Hi {{first_name}}," at bounding box center [258, 205] width 215 height 20
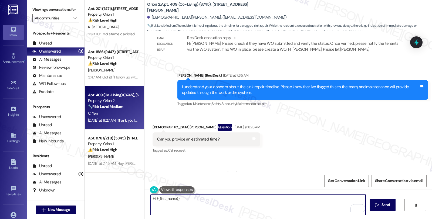
scroll to position [656, 0]
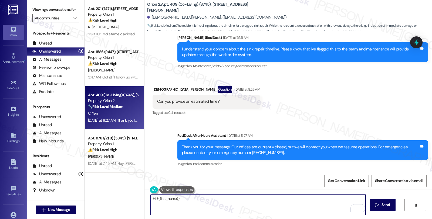
click at [158, 201] on textarea "Hi {{first_name}}," at bounding box center [258, 205] width 215 height 20
click at [185, 199] on textarea "Hi {{first_name}}," at bounding box center [258, 205] width 215 height 20
paste textarea "25154"
click at [214, 199] on textarea "Hi {{first_name}}, I checked work order 25154" at bounding box center [258, 205] width 215 height 20
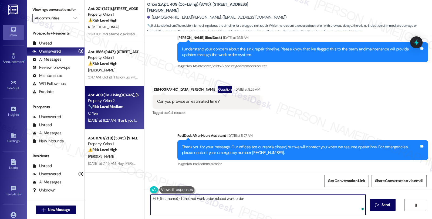
paste textarea "25154-1 Scheduled"
click at [193, 198] on textarea "Hi {{first_name}}, I checked work order 25154-1 Scheduled" at bounding box center [258, 205] width 215 height 20
drag, startPoint x: 249, startPoint y: 198, endPoint x: 253, endPoint y: 198, distance: 3.8
click at [253, 198] on textarea "Hi {{first_name}}, I checked on the rekated work order 25154-1 Scheduled" at bounding box center [258, 205] width 215 height 20
click at [257, 199] on textarea "Hi {{first_name}}, I checked on the related work order 25154-1 Scheduled" at bounding box center [258, 205] width 215 height 20
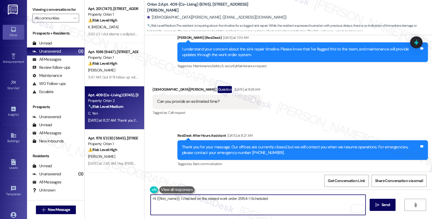
click at [257, 199] on textarea "Hi {{first_name}}, I checked on the related work order 25154-1 Scheduled" at bounding box center [258, 205] width 215 height 20
paste textarea "#25154-1"
type textarea "Hi {{first_name}}, I checked on the related work order 25154-1 and the status s…"
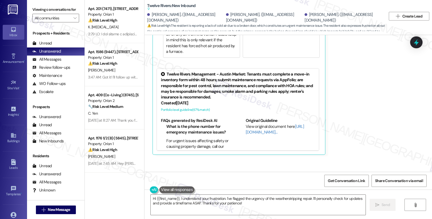
scroll to position [6191, 0]
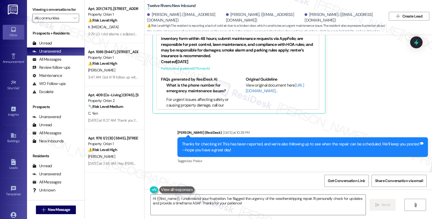
click at [350, 182] on div "ResiDesk Escalation - Reply From Site Team 3:45 AM" at bounding box center [293, 186] width 221 height 8
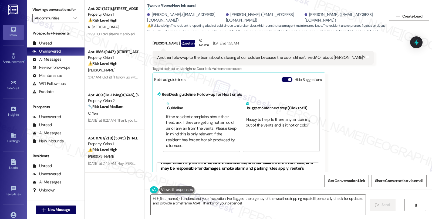
scroll to position [6071, 0]
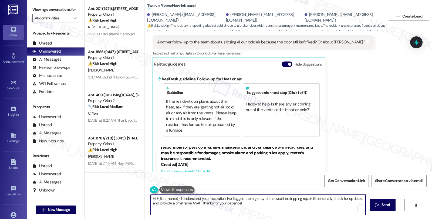
drag, startPoint x: 177, startPoint y: 199, endPoint x: 283, endPoint y: 208, distance: 106.3
click at [283, 208] on textarea "Hi {{first_name}}, I understand your frustration. I've flagged the urgency of t…" at bounding box center [258, 205] width 215 height 20
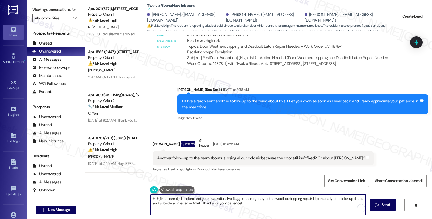
scroll to position [5951, 0]
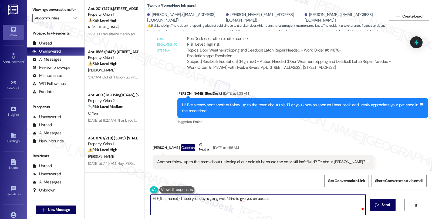
paste textarea "While we understand the frustration with the timeline, there is no current safe…"
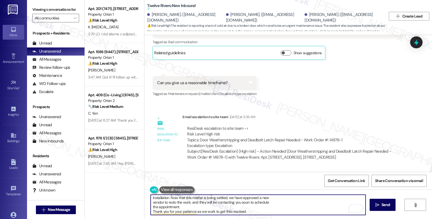
scroll to position [0, 0]
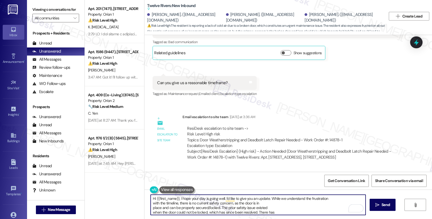
click at [331, 200] on textarea "Hi {{first_name}}, I hope your day is going well. I'd like to give you an updat…" at bounding box center [258, 205] width 215 height 20
click at [340, 202] on textarea "Hi {{first_name}}, I hope your day is going well. I'd like to give you an updat…" at bounding box center [258, 205] width 215 height 20
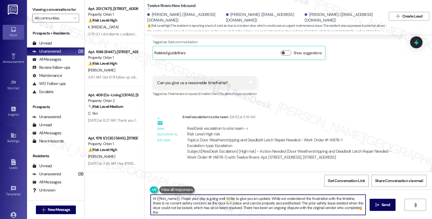
click at [279, 214] on textarea "Hi {{first_name}}, I hope your day is going well. I'd like to give you an updat…" at bounding box center [258, 205] width 215 height 20
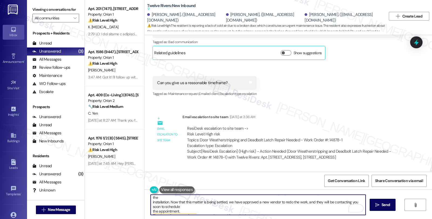
click at [195, 200] on textarea "Hi {{first_name}}, I hope your day is going well. I'd like to give you an updat…" at bounding box center [258, 205] width 215 height 20
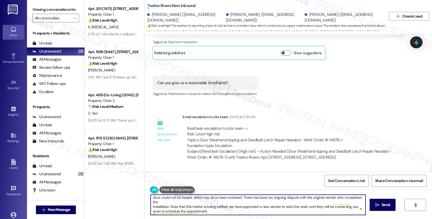
click at [215, 209] on textarea "Hi {{first_name}}, I hope your day is going well. I'd like to give you an updat…" at bounding box center [258, 205] width 215 height 20
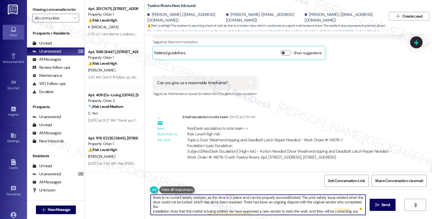
scroll to position [0, 0]
drag, startPoint x: 177, startPoint y: 198, endPoint x: 336, endPoint y: 223, distance: 161.4
click at [336, 219] on html "Inbox Go to Inbox Announcement • Send A Text Announcement Site Visit • Go to Si…" at bounding box center [216, 109] width 432 height 219
type textarea "Hi {{first_name}}, I hope your day is going well. I'd like to give you an updat…"
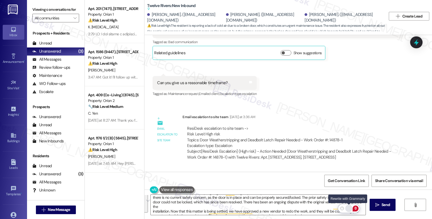
click at [349, 209] on div "Rewrite with Grammarly" at bounding box center [349, 209] width 6 height 6
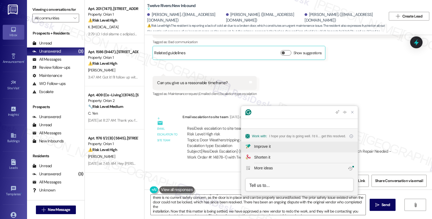
click at [259, 148] on div "Improve it" at bounding box center [262, 147] width 16 height 6
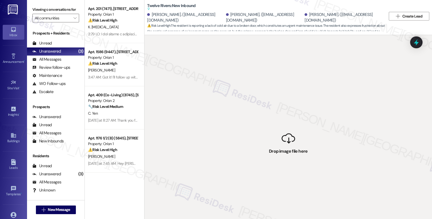
click at [288, 136] on div " Drop image file here" at bounding box center [289, 144] width 288 height 219
click at [372, 51] on div " Drop image file here" at bounding box center [289, 144] width 288 height 219
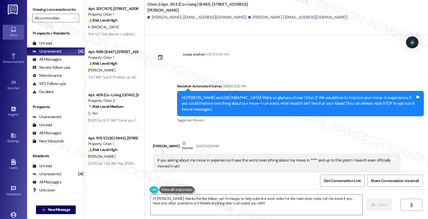
scroll to position [1866, 0]
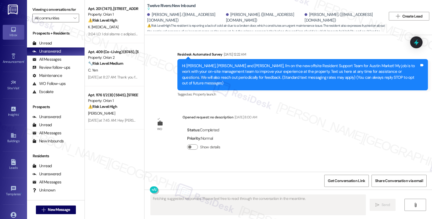
scroll to position [6191, 0]
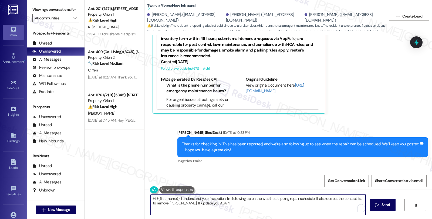
drag, startPoint x: 176, startPoint y: 199, endPoint x: 226, endPoint y: 208, distance: 50.1
click at [226, 208] on textarea "Hi {{first_name}}, I understand your frustration. I'm following up on the weath…" at bounding box center [258, 205] width 215 height 20
paste textarea "While we understand the frustration with the timeline, there is no current safe…"
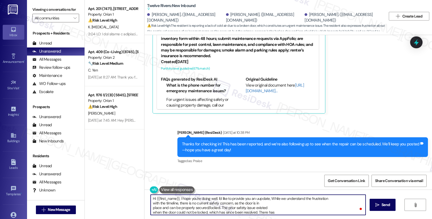
scroll to position [0, 0]
click at [347, 208] on div "Rewrite with Grammarly" at bounding box center [349, 209] width 6 height 6
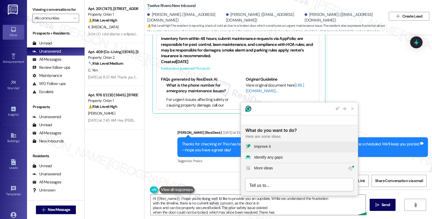
click at [275, 145] on div "Improve it" at bounding box center [303, 147] width 99 height 6
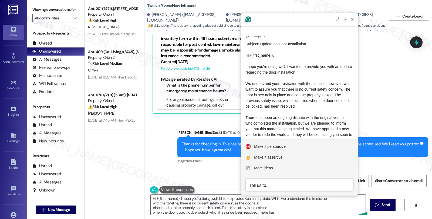
scroll to position [20, 0]
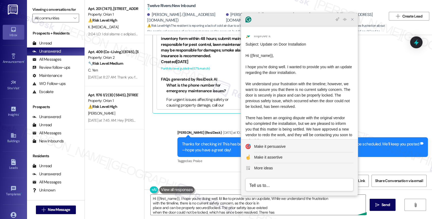
click at [352, 19] on icon "Close Grammarly Assistant" at bounding box center [352, 19] width 4 height 4
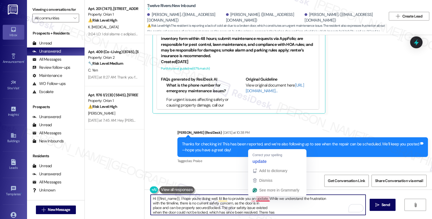
scroll to position [24, 0]
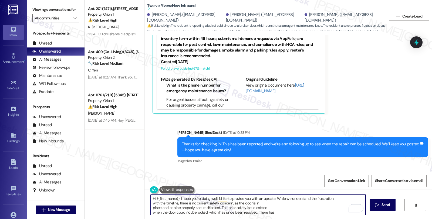
click at [338, 201] on textarea "Hi {{first_name}}, I hope you're doing well. I'd like to provide you with an up…" at bounding box center [258, 205] width 215 height 20
click at [350, 202] on textarea "Hi {{first_name}}, I hope you're doing well. I'd like to provide you with an up…" at bounding box center [258, 205] width 215 height 20
click at [261, 209] on textarea "Hi {{first_name}}, I hope you're doing well. I'd like to provide you with an up…" at bounding box center [258, 205] width 215 height 20
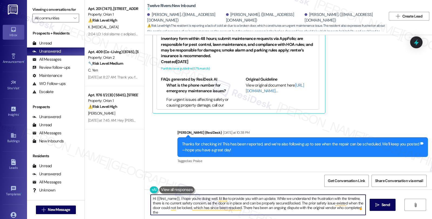
click at [161, 214] on textarea "Hi {{first_name}}, I hope you're doing well. I'd like to provide you with an up…" at bounding box center [258, 205] width 215 height 20
click at [278, 213] on textarea "Hi {{first_name}}, I hope you're doing well. I'd like to provide you with an up…" at bounding box center [258, 205] width 215 height 20
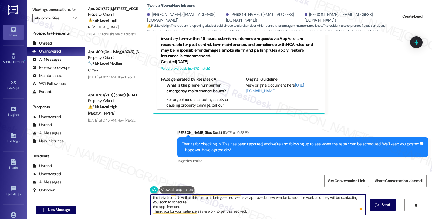
click at [190, 201] on textarea "Hi {{first_name}}, I hope you're doing well. I'd like to provide you with an up…" at bounding box center [258, 205] width 215 height 20
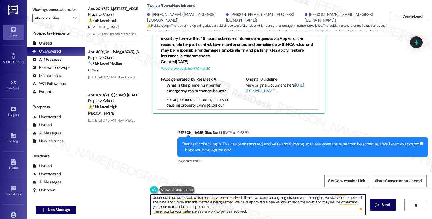
click at [212, 208] on textarea "Hi {{first_name}}, I hope you're doing well. I'd like to provide you with an up…" at bounding box center [258, 205] width 215 height 20
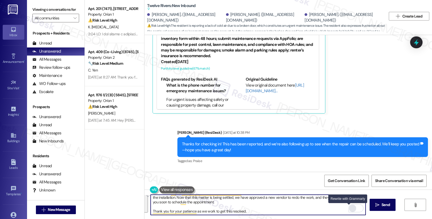
click at [350, 209] on div "Rewrite with Grammarly" at bounding box center [353, 209] width 6 height 6
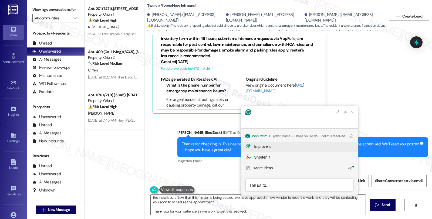
click at [287, 146] on div "Improve it" at bounding box center [303, 147] width 99 height 6
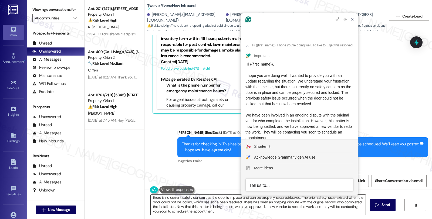
scroll to position [0, 0]
click at [247, 111] on span "Hi {{first_name}}, I hope you are doing well. I wanted to provide you with an u…" at bounding box center [300, 106] width 108 height 89
click at [246, 112] on span "Hi {{first_name}}, I hope you are doing well. I wanted to provide you with an u…" at bounding box center [300, 106] width 108 height 89
click at [322, 131] on div "Hi {{first_name}}, I hope you are doing well. I wanted to provide you with an u…" at bounding box center [300, 107] width 108 height 91
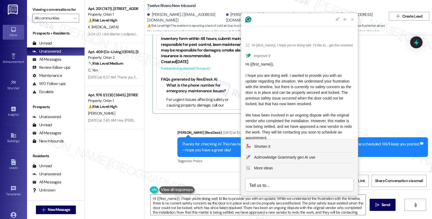
click at [320, 133] on div "Hi {{first_name}}, I hope you are doing well. I wanted to provide you with an u…" at bounding box center [300, 107] width 108 height 91
click at [240, 208] on textarea "Hi {{first_name}}, I hope you're doing well. I'd like to provide you with an up…" at bounding box center [258, 205] width 215 height 20
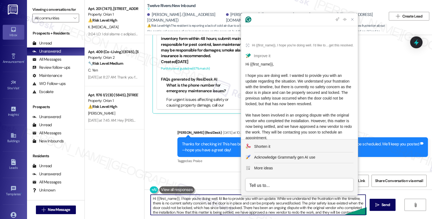
drag, startPoint x: 298, startPoint y: 204, endPoint x: 319, endPoint y: 199, distance: 21.8
click at [298, 204] on textarea "Hi {{first_name}}, I hope you're doing well. I'd like to provide you with an up…" at bounding box center [258, 205] width 215 height 20
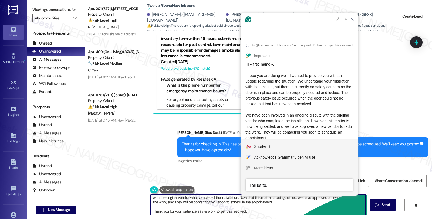
scroll to position [5, 0]
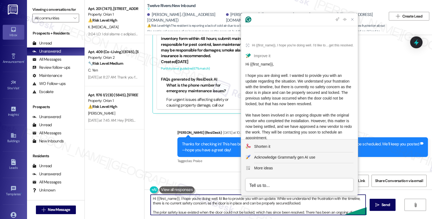
click at [315, 205] on textarea "Hi {{first_name}}, I hope you're doing well. I'd like to provide you with an up…" at bounding box center [258, 205] width 215 height 20
click at [321, 203] on textarea "Hi {{first_name}}, I hope you're doing well. I'd like to provide you with an up…" at bounding box center [258, 205] width 215 height 20
click at [239, 207] on textarea "Hi {{first_name}}, I hope you're doing well. I'd like to provide you with an up…" at bounding box center [258, 205] width 215 height 20
click at [195, 209] on textarea "Hi {{first_name}}, I hope you're doing well. I'd like to provide you with an up…" at bounding box center [258, 205] width 215 height 20
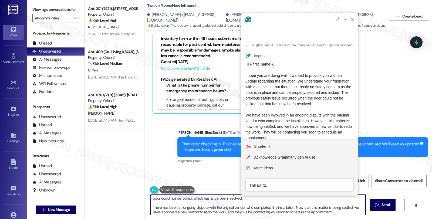
scroll to position [19, 0]
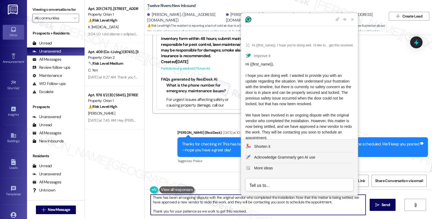
click at [213, 201] on textarea "Hi {{first_name}}, I hope you're doing well. I'd like to provide you with an up…" at bounding box center [258, 205] width 215 height 20
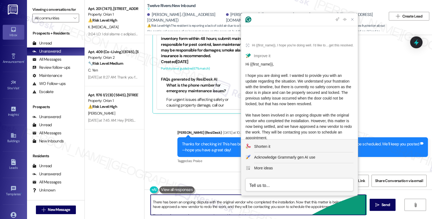
scroll to position [10, 0]
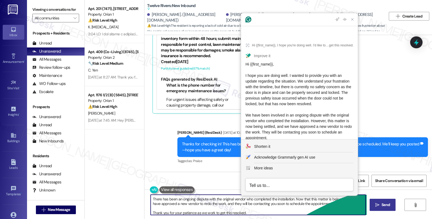
type textarea "Hi {{first_name}}, I hope you're doing well. I'd like to provide you with an up…"
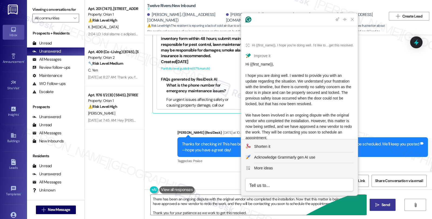
click at [386, 207] on span "Send" at bounding box center [386, 205] width 8 height 6
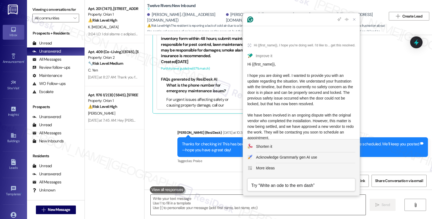
click at [290, 210] on textarea "To enrich screen reader interactions, please activate Accessibility in Grammarl…" at bounding box center [258, 205] width 215 height 20
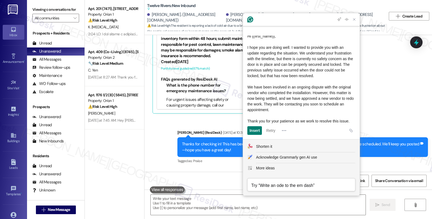
drag, startPoint x: 247, startPoint y: 65, endPoint x: 335, endPoint y: 124, distance: 106.1
click at [335, 124] on article "Hi {{first_name}}, I hope you're doing well. I'd like to provide you with an up…" at bounding box center [301, 74] width 117 height 132
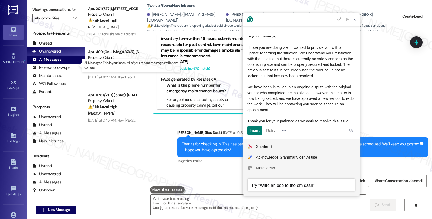
click at [57, 62] on div "All Messages" at bounding box center [46, 60] width 29 height 6
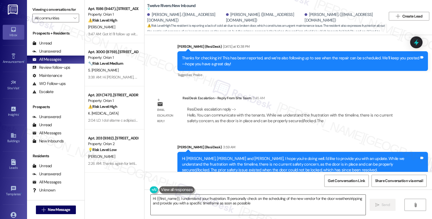
type textarea "Hi {{first_name}}, I understand your frustration. I'll personally check on the …"
click at [349, 156] on div "Hi Lacee, Jake and Emily, I hope you're doing well. I'd like to provide you wit…" at bounding box center [301, 179] width 238 height 46
click at [355, 132] on div "Sent via SMS Sarah (ResiDesk) 3:59 AM Hi Lacee, Jake and Emily, I hope you're d…" at bounding box center [289, 175] width 288 height 86
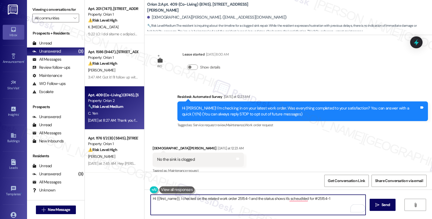
scroll to position [656, 0]
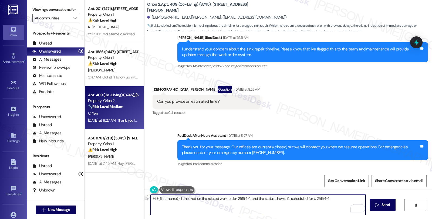
drag, startPoint x: 304, startPoint y: 198, endPoint x: 338, endPoint y: 199, distance: 34.0
click at [338, 199] on textarea "Hi {{first_name}}, I checked on the related work order 25154-1, and the status …" at bounding box center [258, 205] width 215 height 20
paste textarea "[DATE]"
click at [353, 196] on textarea "Hi {{first_name}}, I checked on the related work order 25154-1, and the status …" at bounding box center [258, 205] width 215 height 20
click at [217, 203] on textarea "Hi {{first_name}}, I checked on the related work order 25154-1, and the status …" at bounding box center [258, 205] width 215 height 20
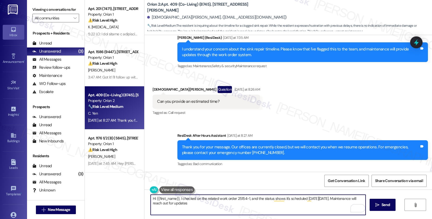
click at [221, 205] on textarea "Hi {{first_name}}, I checked on the related work order 25154-1, and the status …" at bounding box center [258, 205] width 215 height 20
drag, startPoint x: 208, startPoint y: 204, endPoint x: 259, endPoint y: 203, distance: 51.3
click at [259, 203] on textarea "Hi {{first_name}}, I checked on the related work order 25154-1, and the status …" at bounding box center [258, 205] width 215 height 20
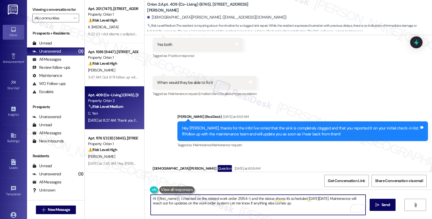
scroll to position [385, 0]
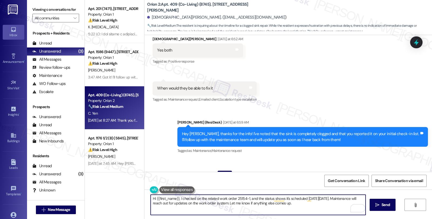
click at [252, 204] on textarea "Hi {{first_name}}, I checked on the related work order 25154-1, and the status …" at bounding box center [258, 205] width 215 height 20
type textarea "Hi {{first_name}}, I checked on the related work order 25154-1, and the status …"
click at [319, 204] on textarea "Hi {{first_name}}, I checked on the related work order 25154-1, and the status …" at bounding box center [258, 205] width 215 height 20
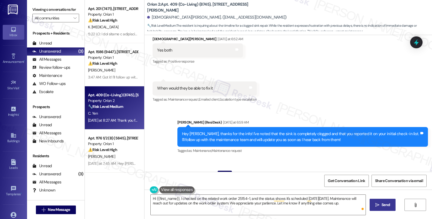
click at [376, 205] on icon "" at bounding box center [378, 205] width 4 height 4
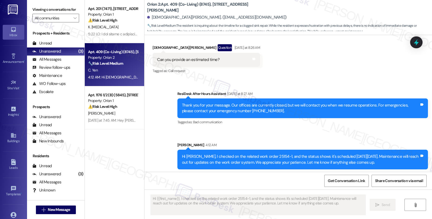
scroll to position [699, 0]
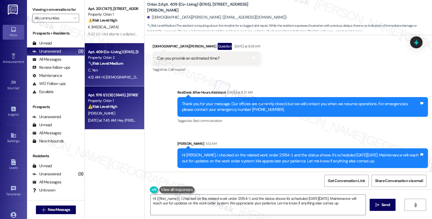
click at [126, 115] on div "F. Bhaiji" at bounding box center [113, 113] width 51 height 7
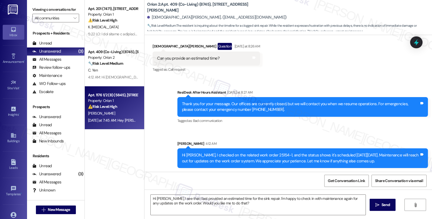
type textarea "Fetching suggested responses. Please feel free to read through the conversation…"
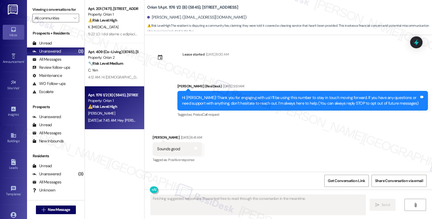
scroll to position [4777, 0]
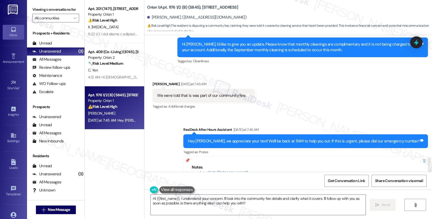
click at [376, 156] on div "Notes escalated: https://residesk.slack.com/archives/C08V6KF7QHM/p1758240073741…" at bounding box center [305, 179] width 245 height 46
click at [177, 198] on textarea "Hi {{first_name}}, I understand your concern. I'll look into the community fee …" at bounding box center [258, 205] width 215 height 20
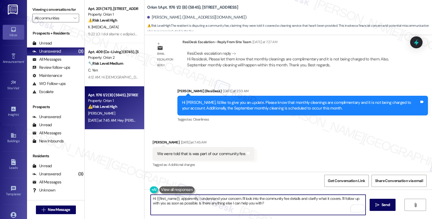
scroll to position [4717, 0]
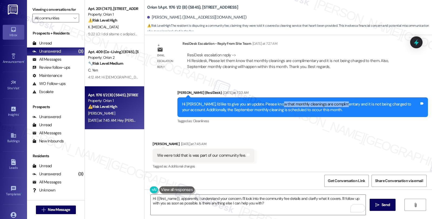
drag, startPoint x: 274, startPoint y: 69, endPoint x: 339, endPoint y: 71, distance: 64.9
click at [339, 102] on div "Hi Fatema, I'd like to give you an update. Please know that monthly cleanings a…" at bounding box center [301, 108] width 238 height 12
copy div "monthly cleanings are complimentary"
click at [195, 199] on textarea "Hi {{first_name}}, apparently, I understand your concern. I'll look into the co…" at bounding box center [258, 205] width 215 height 20
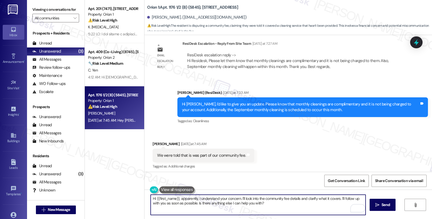
paste textarea "monthly cleanings are complimentary"
click at [256, 198] on textarea "Hi {{first_name}}, apparently, monthly cleanings are complimentary. I understan…" at bounding box center [258, 205] width 215 height 20
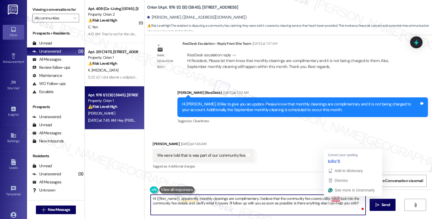
click at [333, 200] on textarea "Hi {{first_name}}, apparently, monthly cleanings are complimentary. I believe t…" at bounding box center [258, 205] width 215 height 20
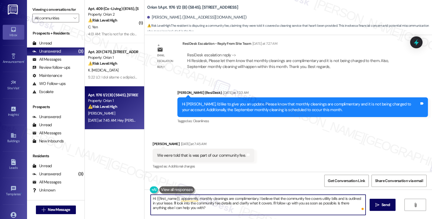
click at [334, 199] on textarea "Hi {{first_name}}, apparently, monthly cleanings are complimentary. I believe t…" at bounding box center [258, 205] width 215 height 20
click at [295, 203] on textarea "Hi {{first_name}}, apparently, monthly cleanings are complimentary. I believe t…" at bounding box center [258, 205] width 215 height 20
drag, startPoint x: 272, startPoint y: 203, endPoint x: 432, endPoint y: 233, distance: 162.6
click at [432, 219] on html "Inbox Go to Inbox Announcement • Send A Text Announcement Site Visit • Go to Si…" at bounding box center [216, 109] width 432 height 219
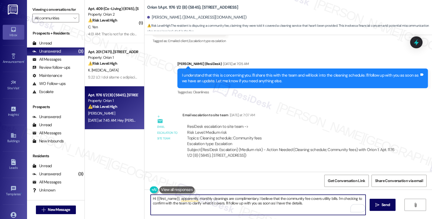
scroll to position [4567, 0]
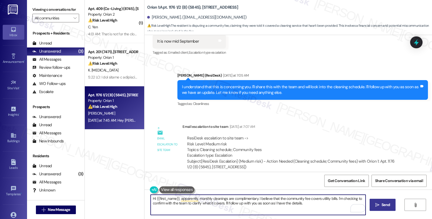
type textarea "Hi {{first_name}}, apparently, monthly cleanings are complimentary. I believe t…"
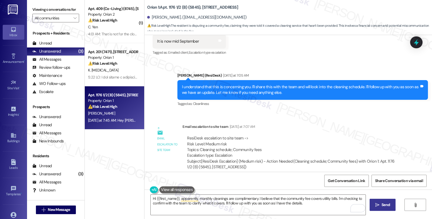
click at [382, 204] on span "Send" at bounding box center [386, 205] width 8 height 6
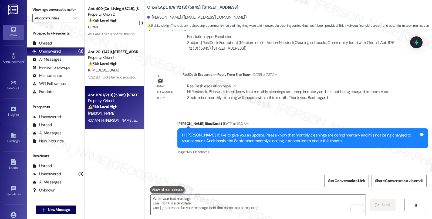
scroll to position [4820, 0]
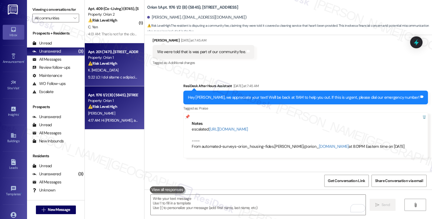
click at [122, 69] on div "K. [MEDICAL_DATA]" at bounding box center [113, 70] width 51 height 7
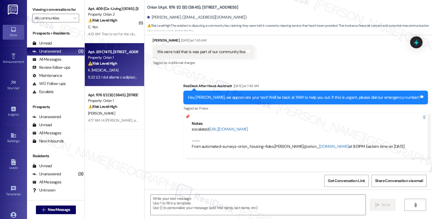
type textarea "Fetching suggested responses. Please feel free to read through the conversation…"
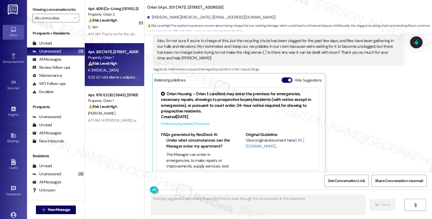
scroll to position [470, 0]
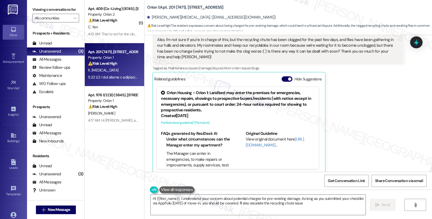
type textarea "Hi {{first_name}}, I understand your concern about potential charges for pre-ex…"
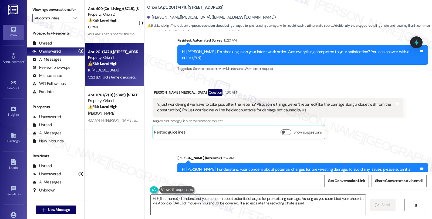
scroll to position [290, 0]
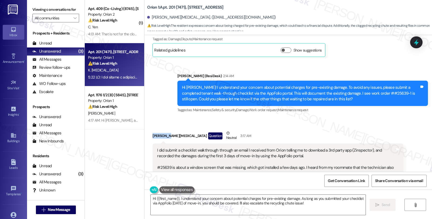
drag, startPoint x: 163, startPoint y: 130, endPoint x: 149, endPoint y: 130, distance: 13.5
click at [153, 131] on div "Katie Tao Question Neutral 3:17 AM" at bounding box center [278, 137] width 251 height 13
copy div "[PERSON_NAME][MEDICAL_DATA]"
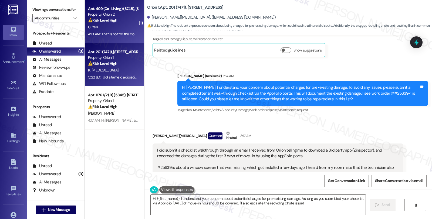
click at [118, 30] on div "C. Yen" at bounding box center [113, 27] width 51 height 7
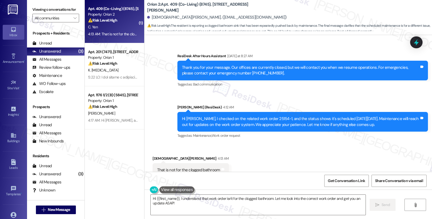
scroll to position [752, 0]
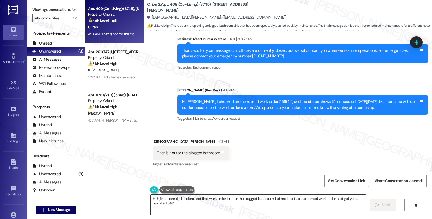
click at [193, 206] on textarea "Hi {{first_name}}, I understand that work order isn't for the clogged bathroom.…" at bounding box center [258, 205] width 215 height 20
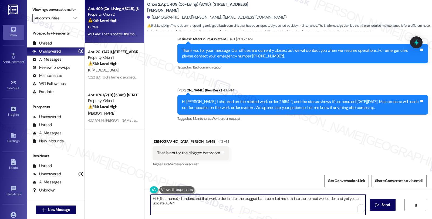
drag, startPoint x: 180, startPoint y: 204, endPoint x: 135, endPoint y: 196, distance: 45.6
click at [135, 196] on div "Apt. 409 (Co-Living) (8745), 1421 W Adams Blvd Property: Orion 2 ⚠️ Risk Level:…" at bounding box center [258, 109] width 347 height 219
type textarea "The"
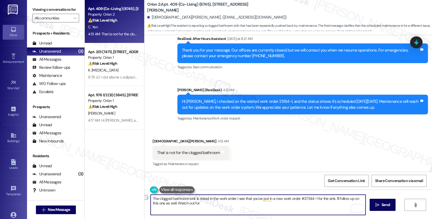
drag, startPoint x: 196, startPoint y: 203, endPoint x: 169, endPoint y: 203, distance: 27.0
click at [169, 203] on textarea "The clogged bathroom sink is noted in the work order. I see that you've put in …" at bounding box center [258, 205] width 215 height 20
click at [168, 204] on textarea "The clogged bathroom sink is noted in the work order. I see that you've put in …" at bounding box center [258, 205] width 215 height 20
click at [180, 205] on textarea "The clogged bathroom sink is noted in the work order. I see that you've put in …" at bounding box center [258, 205] width 215 height 20
click at [383, 206] on span "Send" at bounding box center [386, 205] width 8 height 6
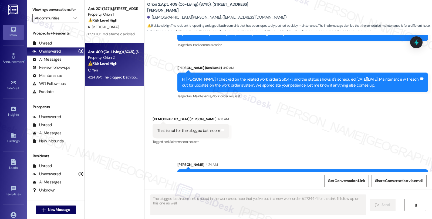
scroll to position [796, 0]
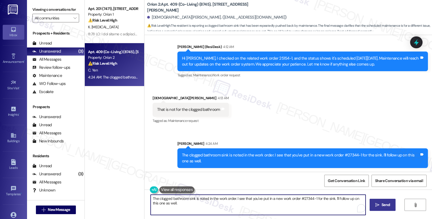
click at [118, 196] on div "Apt. 201 (7471), [STREET_ADDRESS] Property: Orion 1 ⚠️ Risk Level: High The res…" at bounding box center [258, 109] width 347 height 219
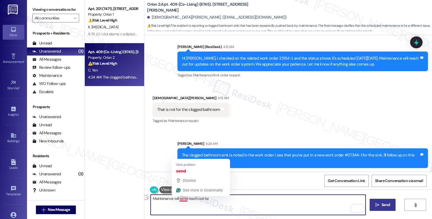
drag, startPoint x: 177, startPoint y: 199, endPoint x: 289, endPoint y: 199, distance: 111.6
click at [289, 199] on textarea "Maintenance will send reach out for" at bounding box center [258, 205] width 215 height 20
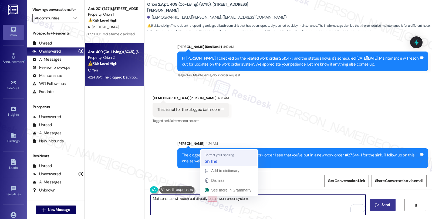
type textarea "Maintenance will reach out directly on the work order system."
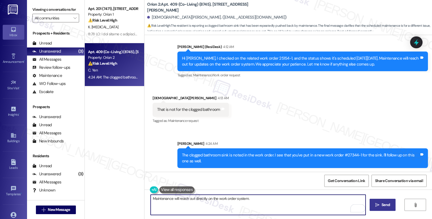
click at [266, 203] on textarea "Maintenance will reach out directly on the work order system." at bounding box center [258, 205] width 215 height 20
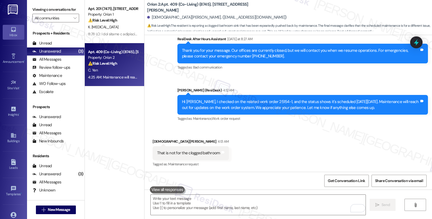
click at [367, 152] on div "Received via SMS [DEMOGRAPHIC_DATA][PERSON_NAME] 4:13 AM That is not for the cl…" at bounding box center [289, 150] width 288 height 46
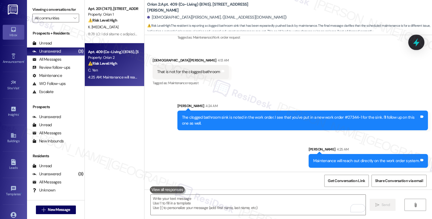
click at [416, 44] on icon at bounding box center [416, 42] width 9 height 9
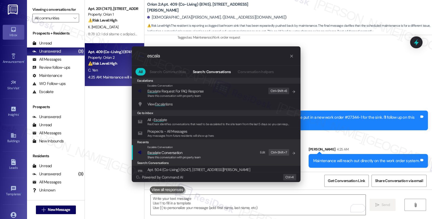
type input "escala"
click at [190, 152] on span "Escala te Conversation" at bounding box center [175, 153] width 54 height 6
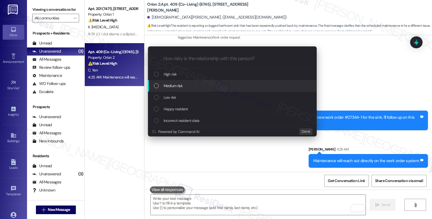
click at [190, 85] on div "Medium risk" at bounding box center [233, 86] width 158 height 6
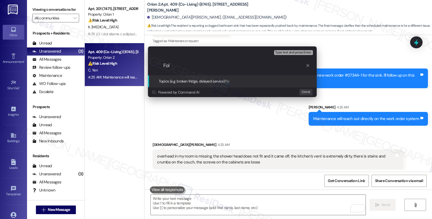
scroll to position [877, 0]
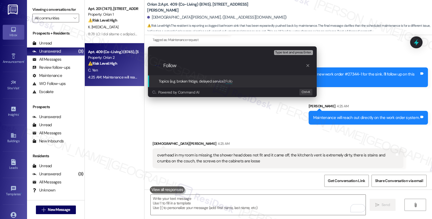
type input "Follow"
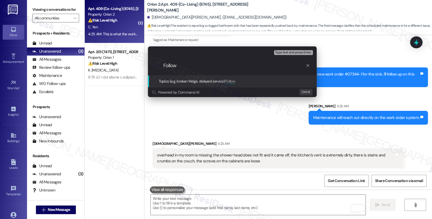
click at [357, 42] on div "Escalate Conversation Medium risk Topics (e.g. broken fridge, delayed service) …" at bounding box center [216, 109] width 432 height 219
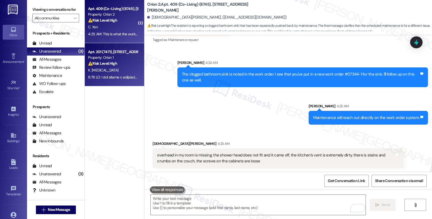
click at [103, 56] on div "Property: Orion 1" at bounding box center [113, 58] width 50 height 6
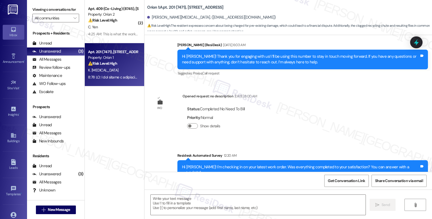
type textarea "Fetching suggested responses. Please feel free to read through the conversation…"
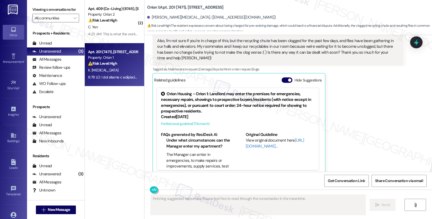
scroll to position [470, 0]
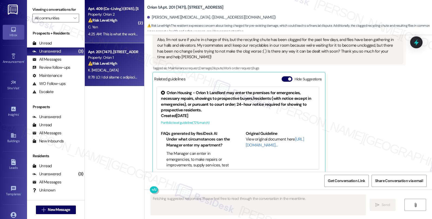
click at [111, 25] on div "C. Yen" at bounding box center [113, 27] width 51 height 7
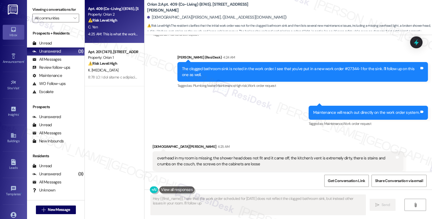
scroll to position [931, 0]
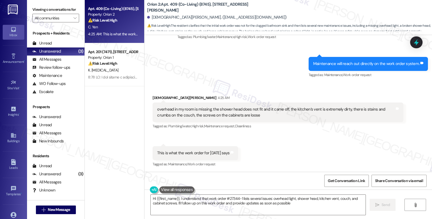
type textarea "Hi {{first_name}}, I understand that work order #27344-1 lists several issues: …"
click at [419, 42] on icon at bounding box center [416, 42] width 6 height 8
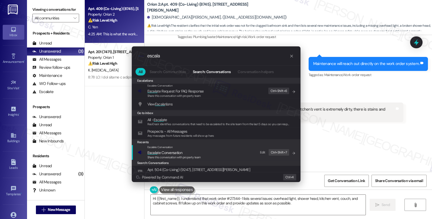
type input "escala"
click at [178, 155] on span "Escala te Conversation" at bounding box center [165, 153] width 35 height 5
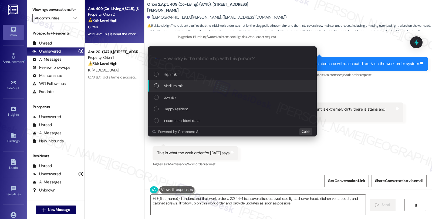
click at [179, 84] on span "Medium risk" at bounding box center [173, 86] width 19 height 6
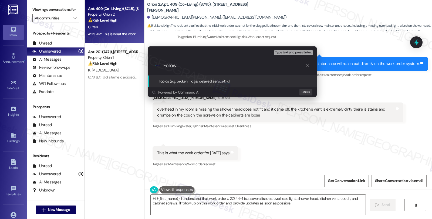
type input "Follow"
type textarea "Hi"
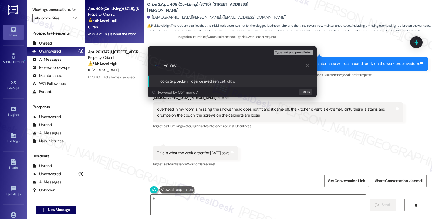
type input "Follow y"
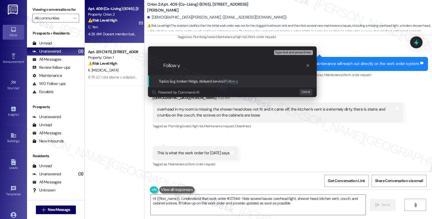
type textarea "Hi {{first_name}}, I understand that work order #27344-1 lists several issues: …"
paste input "#27344-1"
click at [220, 67] on input "Follow up WO #27344-1 (clgged" at bounding box center [234, 66] width 142 height 6
click at [240, 66] on input "Follow up WO #27344-1 (clogged" at bounding box center [234, 66] width 142 height 6
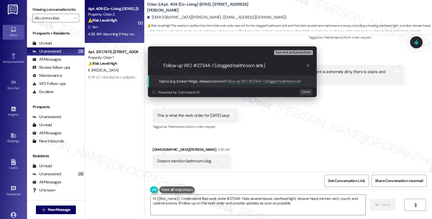
click at [237, 65] on input "Follow up WO #27344-1 (clogged baithroom sink)" at bounding box center [234, 66] width 142 height 6
type input "Follow up WO #27344-1 (clogged bathroom sink)"
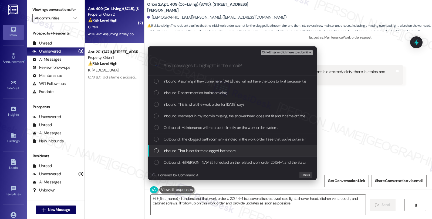
click at [193, 151] on span "Inbound: That is not for the clogged bathroom" at bounding box center [200, 151] width 72 height 6
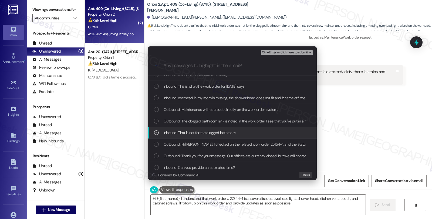
scroll to position [30, 0]
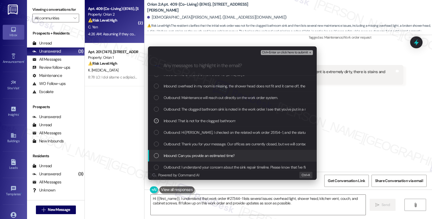
click at [192, 156] on span "Inbound: Can you provide an estimated time?" at bounding box center [199, 156] width 71 height 6
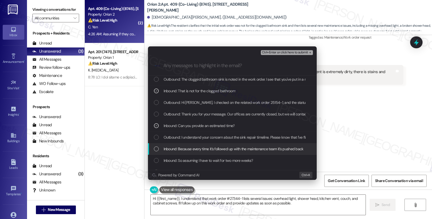
click at [192, 149] on span "Inbound: Because every time it's followed up with the maintenance team it's pus…" at bounding box center [234, 149] width 140 height 6
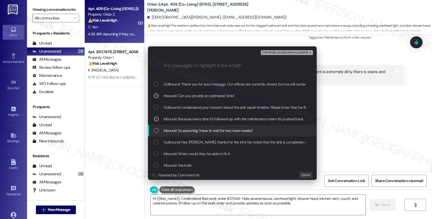
click at [201, 134] on div "Inbound: So assuming I have to wait for two more weeks?" at bounding box center [232, 131] width 169 height 12
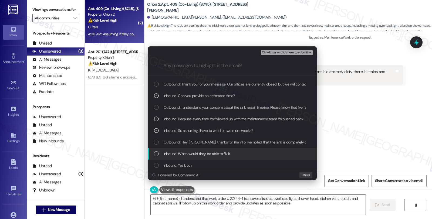
click at [198, 154] on span "Inbound: When would they be able to fix it" at bounding box center [197, 154] width 66 height 6
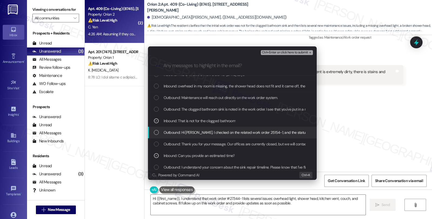
scroll to position [0, 0]
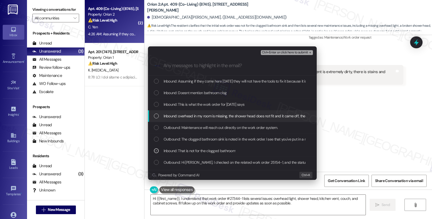
click at [203, 116] on span "Inbound: overhead in my room is missing, the shower head does not fit and it ca…" at bounding box center [321, 116] width 315 height 6
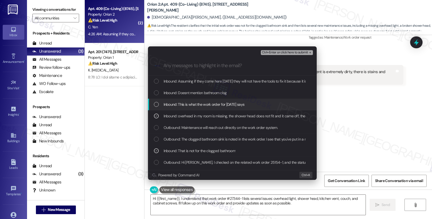
click at [200, 104] on span "Inbound: This is what the work order for [DATE] says" at bounding box center [204, 105] width 81 height 6
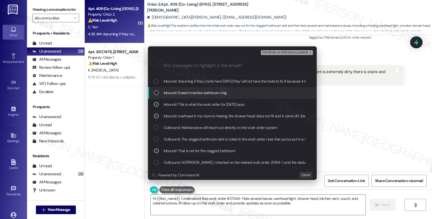
click at [195, 94] on span "Inbound: Doesnt mention bathroom clog" at bounding box center [195, 93] width 63 height 6
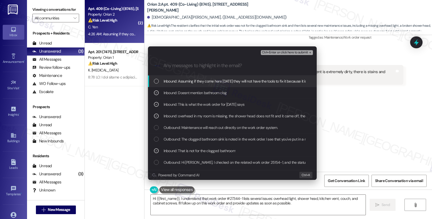
click at [194, 82] on span "Inbound: Assuming if they come here [DATE] they will not have the tools to fix …" at bounding box center [244, 81] width 160 height 6
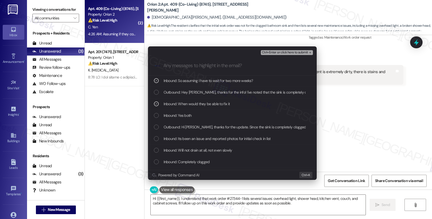
scroll to position [196, 0]
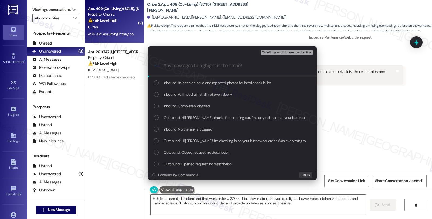
click at [272, 54] on span "Ctrl+Enter or click here to submit" at bounding box center [285, 53] width 46 height 4
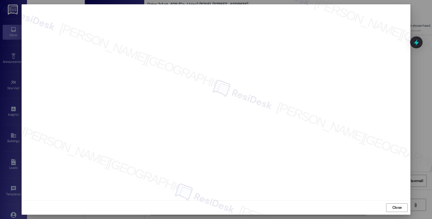
scroll to position [1, 0]
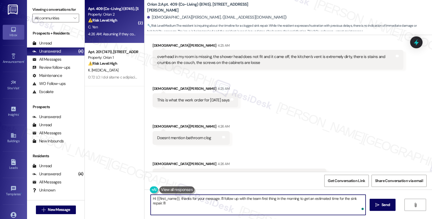
scroll to position [974, 0]
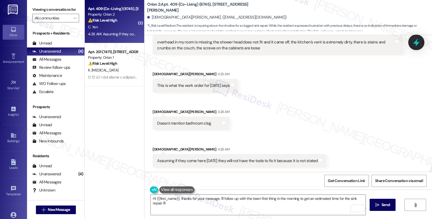
click at [417, 44] on icon at bounding box center [416, 42] width 6 height 8
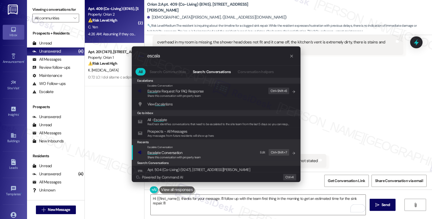
type input "escala"
click at [170, 156] on span "Share this conversation with property team" at bounding box center [175, 158] width 54 height 4
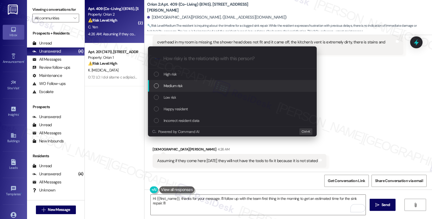
click at [176, 84] on span "Medium risk" at bounding box center [173, 86] width 19 height 6
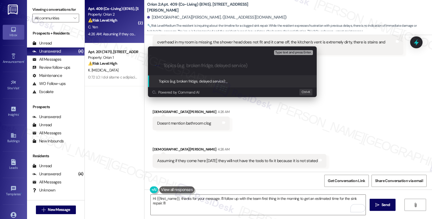
type input "F"
paste input "Follow up WO #27344-1 (clogged bathroom sink)"
type input "Follow up WO #27344-1 (clogged bathroom sink)"
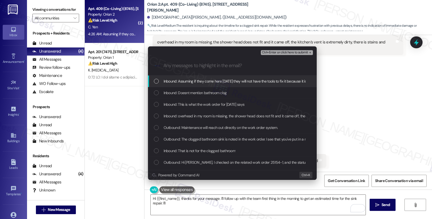
click at [193, 85] on div "Inbound: Assuming if they come here [DATE] they will not have the tools to fix …" at bounding box center [232, 82] width 169 height 12
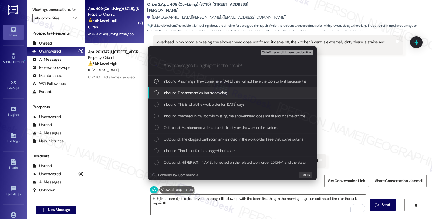
click at [193, 95] on span "Inbound: Doesnt mention bathroom clog" at bounding box center [195, 93] width 63 height 6
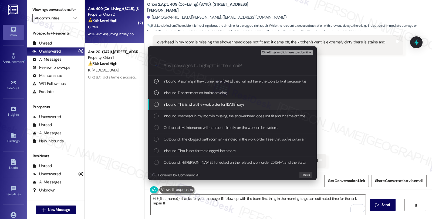
click at [191, 106] on span "Inbound: This is what the work order for [DATE] says" at bounding box center [204, 105] width 81 height 6
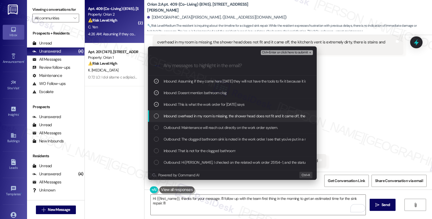
click at [190, 120] on div "Inbound: overhead in my room is missing, the shower head does not fit and it ca…" at bounding box center [232, 117] width 169 height 12
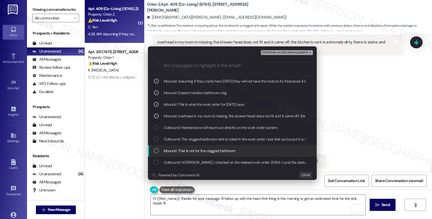
click at [180, 152] on span "Inbound: That is not for the clogged bathroom" at bounding box center [200, 151] width 72 height 6
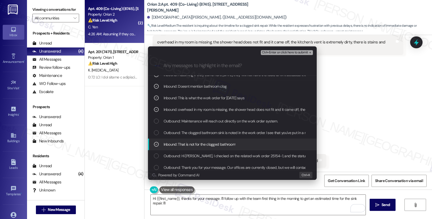
scroll to position [30, 0]
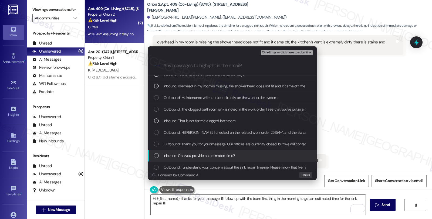
click at [183, 155] on span "Inbound: Can you provide an estimated time?" at bounding box center [199, 156] width 71 height 6
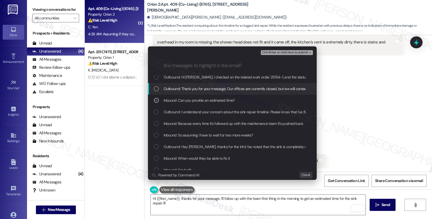
scroll to position [90, 0]
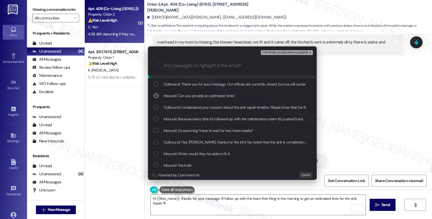
click at [275, 52] on span "Ctrl+Enter or click here to submit" at bounding box center [285, 53] width 46 height 4
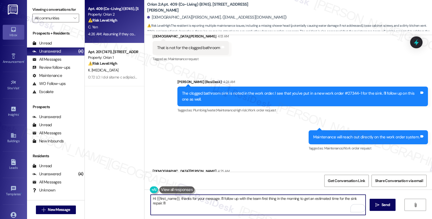
scroll to position [857, 0]
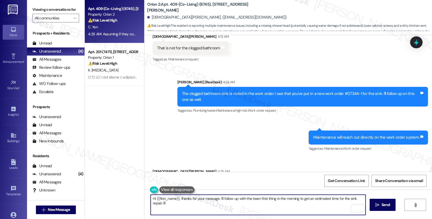
click at [151, 199] on textarea "Hi {{first_name}}, thanks for your message. I'll follow up with the team first …" at bounding box center [258, 205] width 215 height 20
paste textarea "Follow up WO #27344-1 (clogged bathroom sink)"
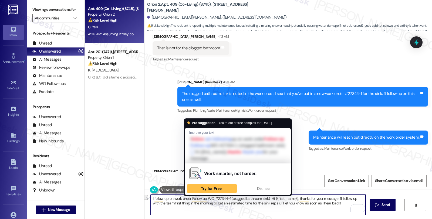
drag, startPoint x: 188, startPoint y: 199, endPoint x: 205, endPoint y: 198, distance: 16.2
click at [205, 198] on textarea "I follow up on work order Follow up WO #27344-1 (clogged bathroom sink) Hi {{fi…" at bounding box center [258, 205] width 215 height 20
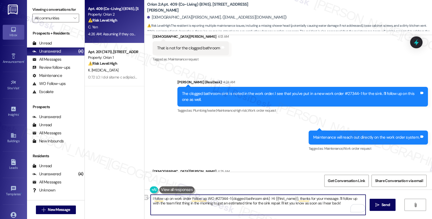
click at [209, 199] on textarea "I follow up on work order Follow up WO #27344-1 (clogged bathroom sink) Hi {{fi…" at bounding box center [258, 205] width 215 height 20
click at [205, 198] on textarea "I follow up on work order #27344-1 (clogged bathroom sink) Hi {{first_name}}, t…" at bounding box center [258, 205] width 215 height 20
click at [204, 198] on textarea "I follow up on work order #27344-1 (clogged bathroom sink) Hi {{first_name}}, t…" at bounding box center [258, 205] width 215 height 20
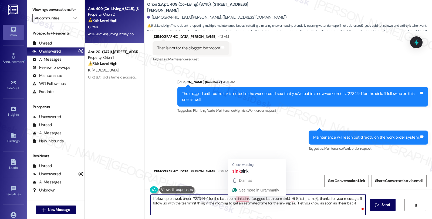
click at [241, 198] on textarea "I follow up on work order #27344-1 for the bathroom sink sink. (clogged bathroo…" at bounding box center [258, 205] width 215 height 20
click at [239, 199] on textarea "I follow up on work order #27344-1 for the bathroom sink sink. (clogged bathroo…" at bounding box center [258, 205] width 215 height 20
click at [355, 204] on textarea "I follow up on work order #27344-1 for the bathroom sink sink. (clogged bathroo…" at bounding box center [258, 205] width 215 height 20
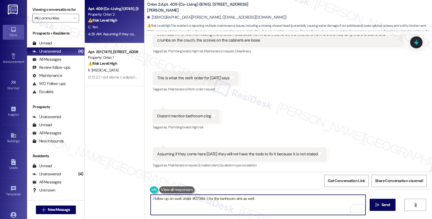
scroll to position [1007, 0]
click at [151, 198] on textarea "I follow up on work order #27344-1 for the bathroom sink as well." at bounding box center [258, 205] width 215 height 20
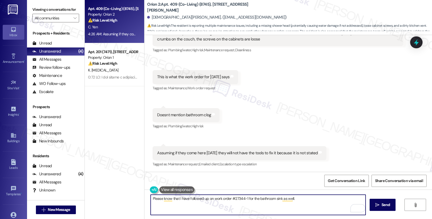
click at [309, 200] on textarea "Please know that I have followed up on work order #27344-1 for the bathroom sin…" at bounding box center [258, 205] width 215 height 20
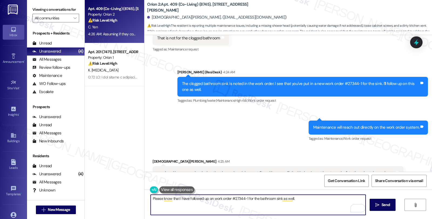
scroll to position [857, 0]
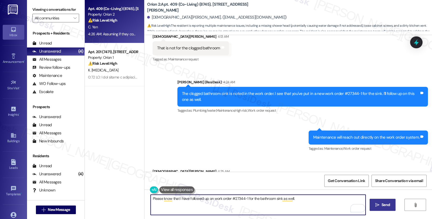
type textarea "Please know that I have followed up on work order #27344-1 for the bathroom sin…"
click at [382, 204] on span "Send" at bounding box center [386, 205] width 8 height 6
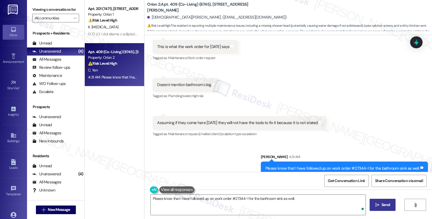
scroll to position [1045, 0]
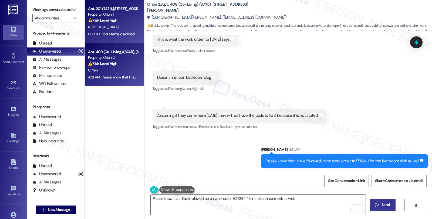
click at [113, 22] on strong "⚠️ Risk Level: High" at bounding box center [102, 20] width 29 height 5
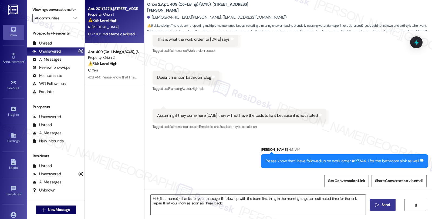
type textarea "Fetching suggested responses. Please feel free to read through the conversation…"
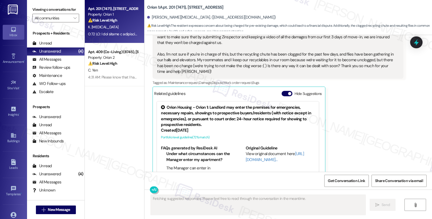
scroll to position [470, 0]
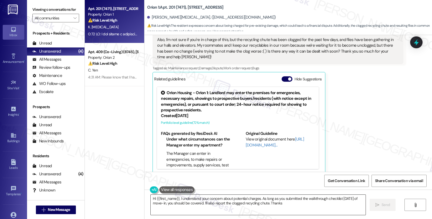
type textarea "Hi {{first_name}}, I understand your concern about potential charges. As long a…"
click at [390, 103] on div "Katie Tao Question Neutral 3:17 AM I did submit a checklist walkthrough through…" at bounding box center [278, 61] width 251 height 223
click at [55, 62] on div "All Messages" at bounding box center [46, 60] width 29 height 6
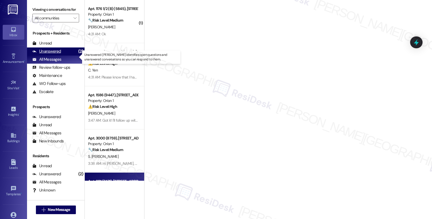
click at [62, 56] on div "Unanswered (2)" at bounding box center [56, 52] width 58 height 8
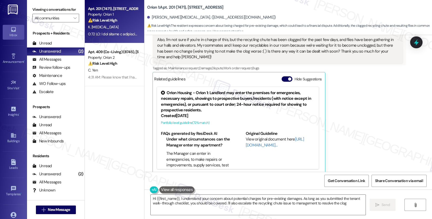
type textarea "Hi {{first_name}}, I understand your concern about potential charges for pre-ex…"
click at [403, 112] on div "Received via SMS Katie Tao Question Neutral 3:17 AM I did submit a checklist wa…" at bounding box center [278, 62] width 259 height 232
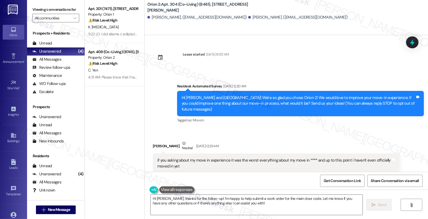
scroll to position [1866, 0]
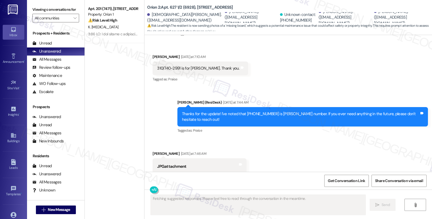
scroll to position [667, 0]
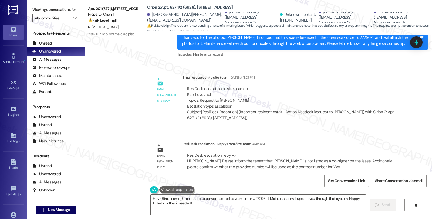
click at [340, 126] on div "Lease started [DATE] 8:00 AM Received via SMS [PERSON_NAME] [DATE] 3:59 AM Is t…" at bounding box center [289, 103] width 288 height 137
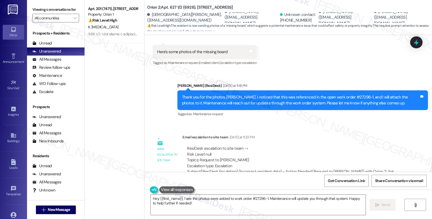
scroll to position [577, 0]
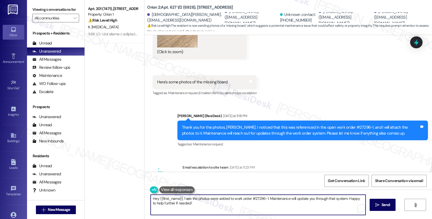
drag, startPoint x: 180, startPoint y: 198, endPoint x: 223, endPoint y: 220, distance: 48.2
click at [223, 219] on html "Inbox Go to Inbox Announcement • Send A Text Announcement Site Visit • Go to Si…" at bounding box center [216, 109] width 432 height 219
paste textarea "Please inform the tenant that [PERSON_NAME] is not listed as a co-signer on the…"
click at [152, 198] on textarea "Hey {{first_name}}, Please inform the tenant that [PERSON_NAME] is not listed a…" at bounding box center [258, 205] width 215 height 20
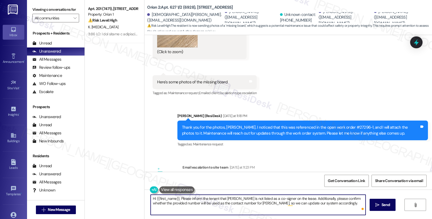
click at [178, 198] on textarea "Hi {{first_name}}, Please inform the tenant that [PERSON_NAME] is not listed as…" at bounding box center [258, 205] width 215 height 20
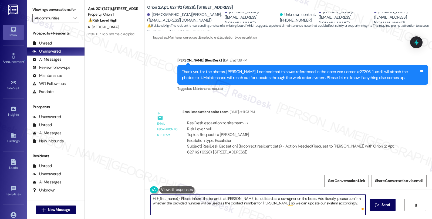
scroll to position [667, 0]
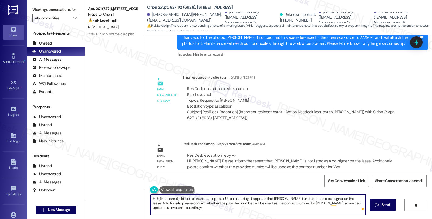
click at [190, 209] on textarea "Hi {{first_name}}, I'd like to provide an update. Upon checking, it appears tha…" at bounding box center [258, 205] width 215 height 20
click at [206, 210] on textarea "Hi {{first_name}}, I'd like to provide an update. Upon checking, it appears tha…" at bounding box center [258, 205] width 215 height 20
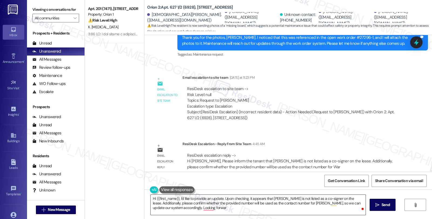
click at [215, 209] on textarea "Hi {{first_name}}, I'd like to provide an update. Upon checking, it appears tha…" at bounding box center [258, 205] width 215 height 20
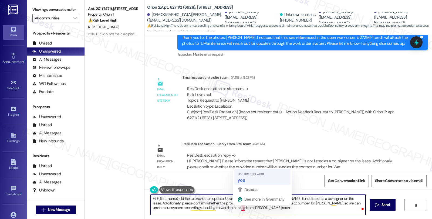
type textarea "Hi {{first_name}}, I'd like to provide an update. Upon checking, it appears tha…"
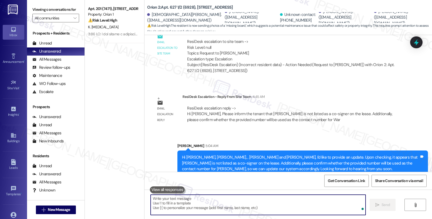
scroll to position [716, 0]
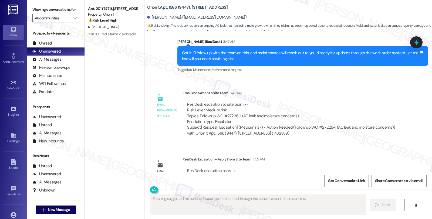
scroll to position [897, 0]
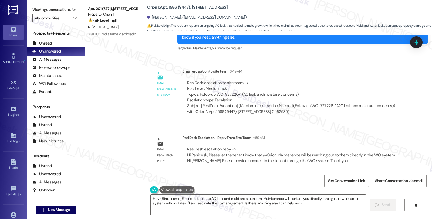
type textarea "Hey {{first_name}}! I understand the AC leak and mold are a concern. Maintenanc…"
click at [347, 130] on div "WO Opened request: no description [DATE] 8:00 AM Status : Completed Priority : …" at bounding box center [289, 103] width 288 height 137
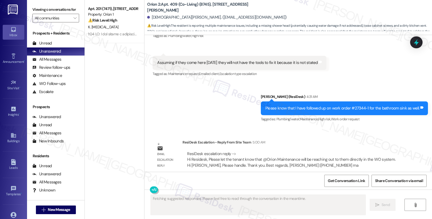
scroll to position [1102, 0]
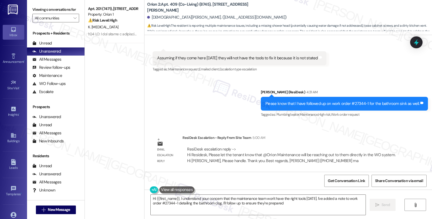
type textarea "Hi {{first_name}}, I understand your concern that the maintenance team won't ha…"
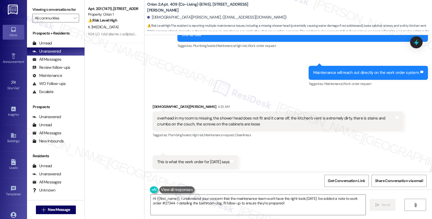
scroll to position [892, 0]
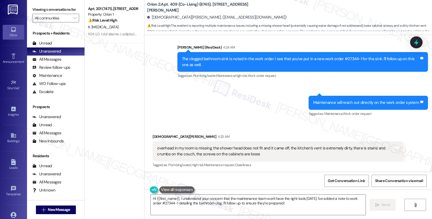
click at [338, 129] on div "Received via SMS [DEMOGRAPHIC_DATA][PERSON_NAME] 4:25 AM overhead in my room is…" at bounding box center [289, 205] width 288 height 166
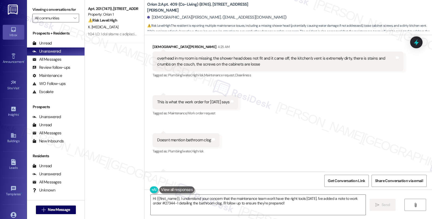
scroll to position [1102, 0]
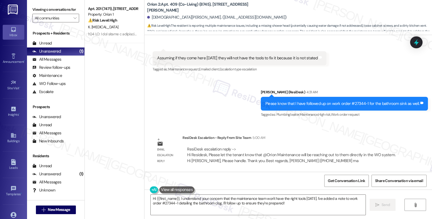
click at [393, 137] on div "ResiDesk Escalation - Reply From Site Team 5:00 AM" at bounding box center [293, 139] width 221 height 8
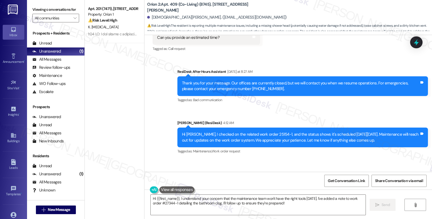
scroll to position [712, 0]
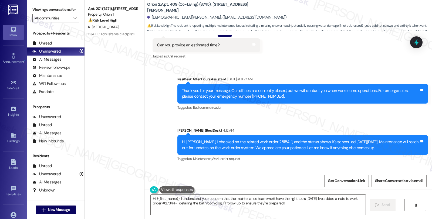
click at [364, 122] on div "Sent via SMS ResiDesk After Hours Assistant [DATE] at 8:27 AM Thank you for you…" at bounding box center [289, 115] width 288 height 103
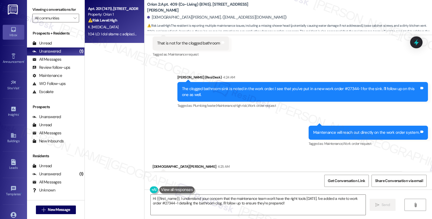
click at [120, 11] on div "Apt. 201 (7471), [STREET_ADDRESS]" at bounding box center [113, 9] width 50 height 6
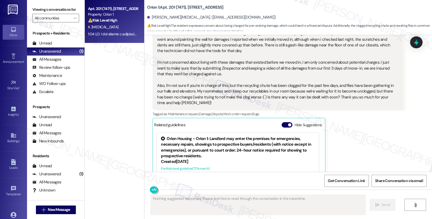
scroll to position [470, 0]
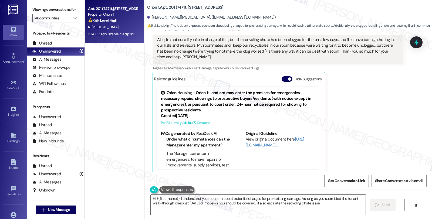
type textarea "Hi {{first_name}}, I understand your concern about potential charges for pre-ex…"
